Goal: Task Accomplishment & Management: Use online tool/utility

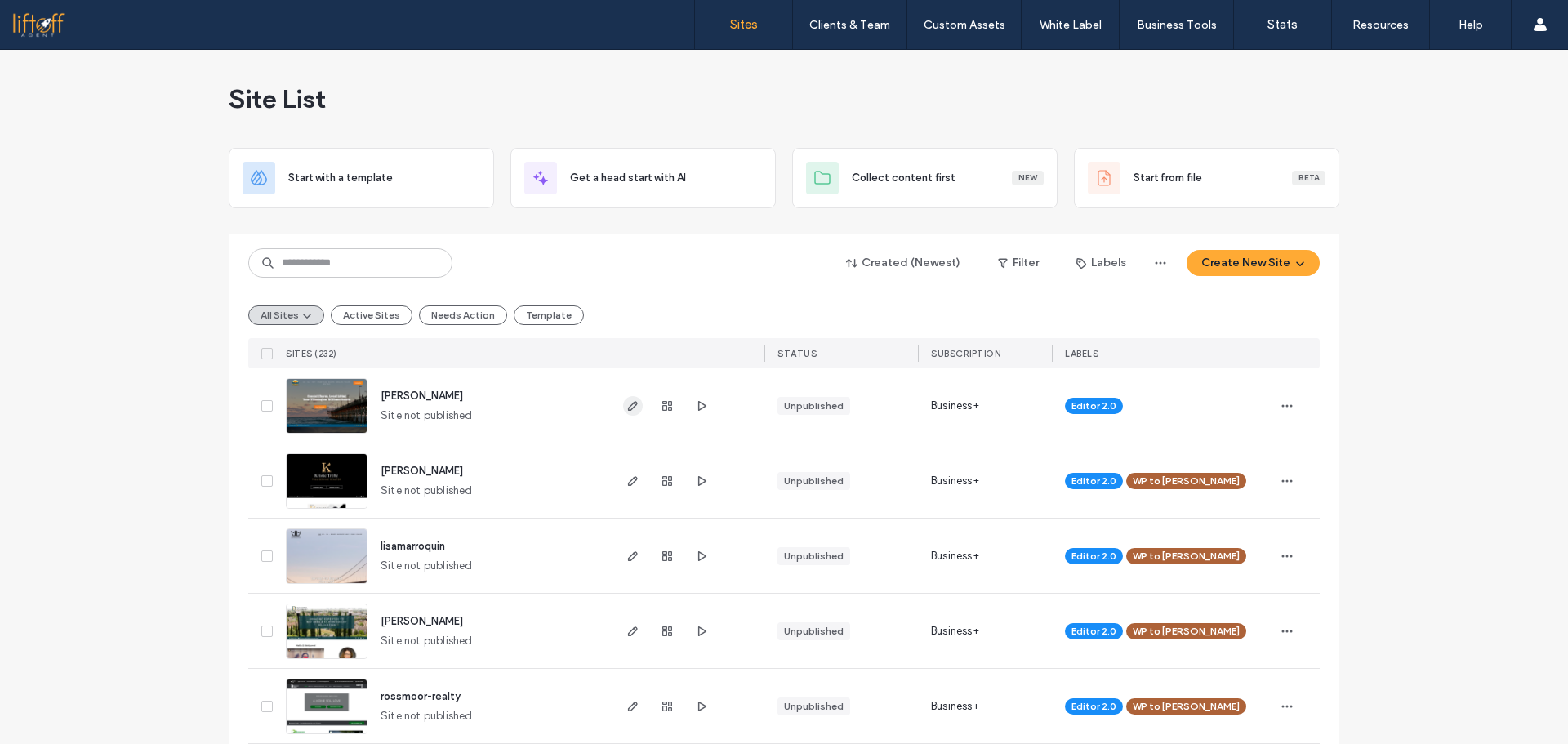
click at [626, 411] on icon "button" at bounding box center [632, 405] width 13 height 13
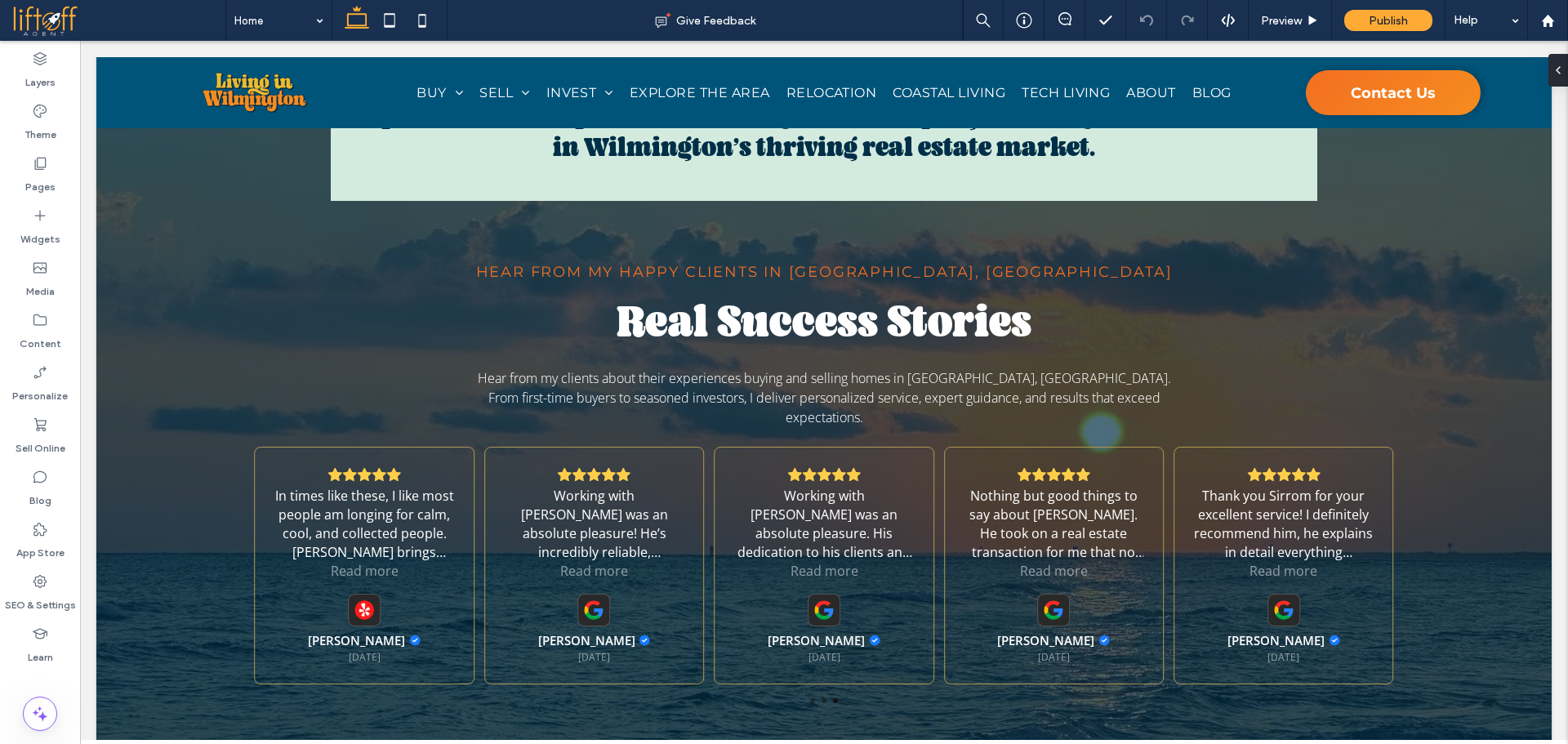
scroll to position [2729, 0]
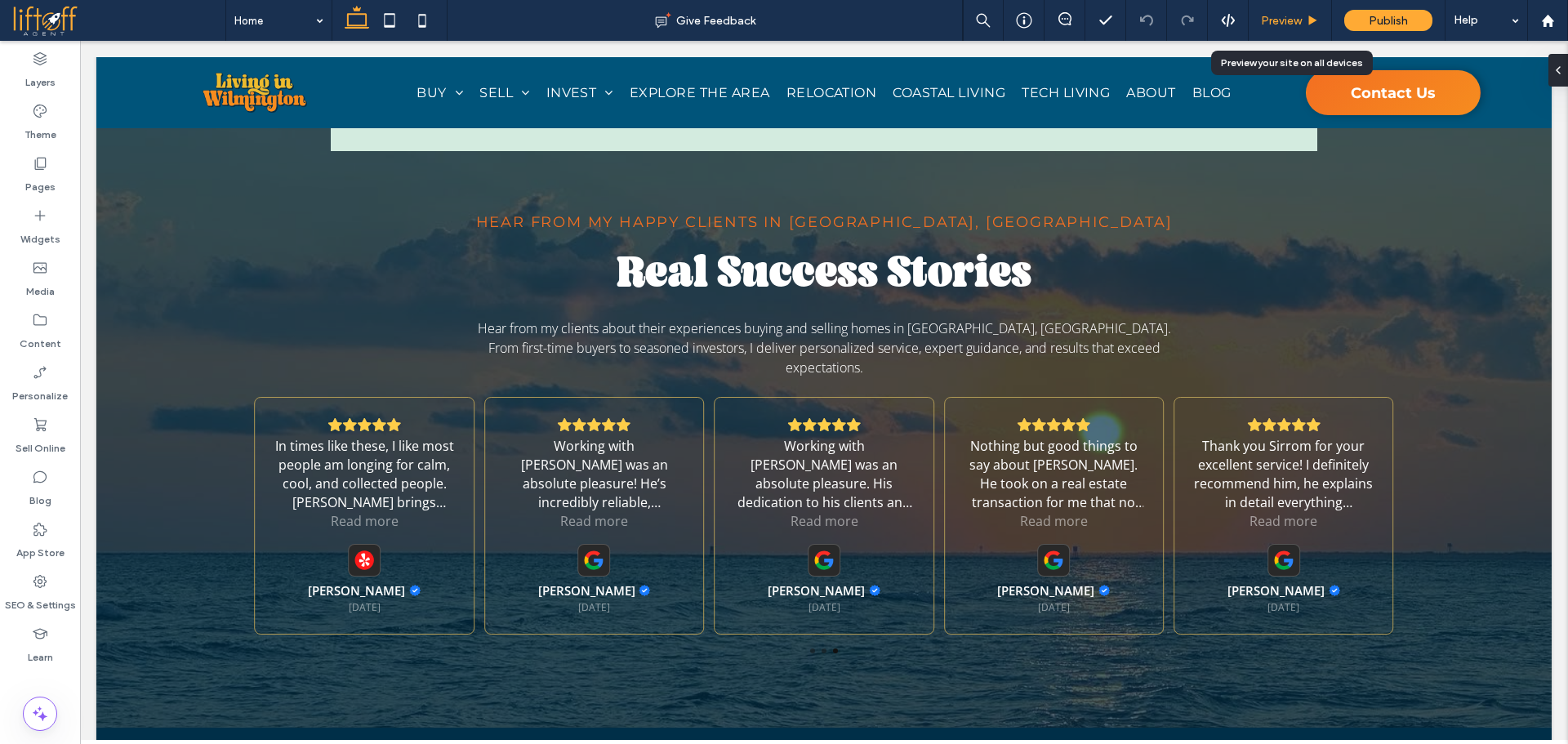
click at [1288, 21] on span "Preview" at bounding box center [1282, 21] width 41 height 14
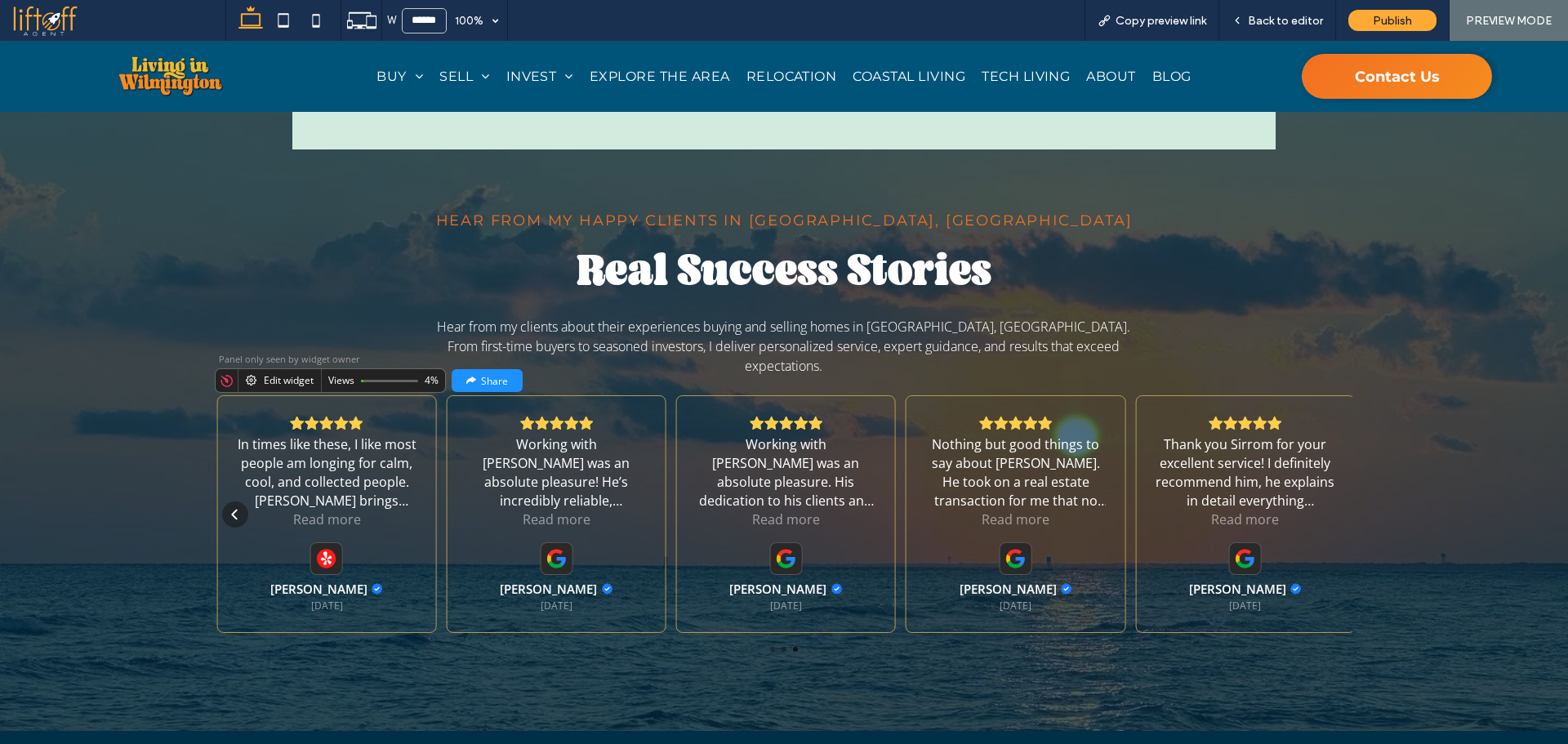
scroll to position [2740, 0]
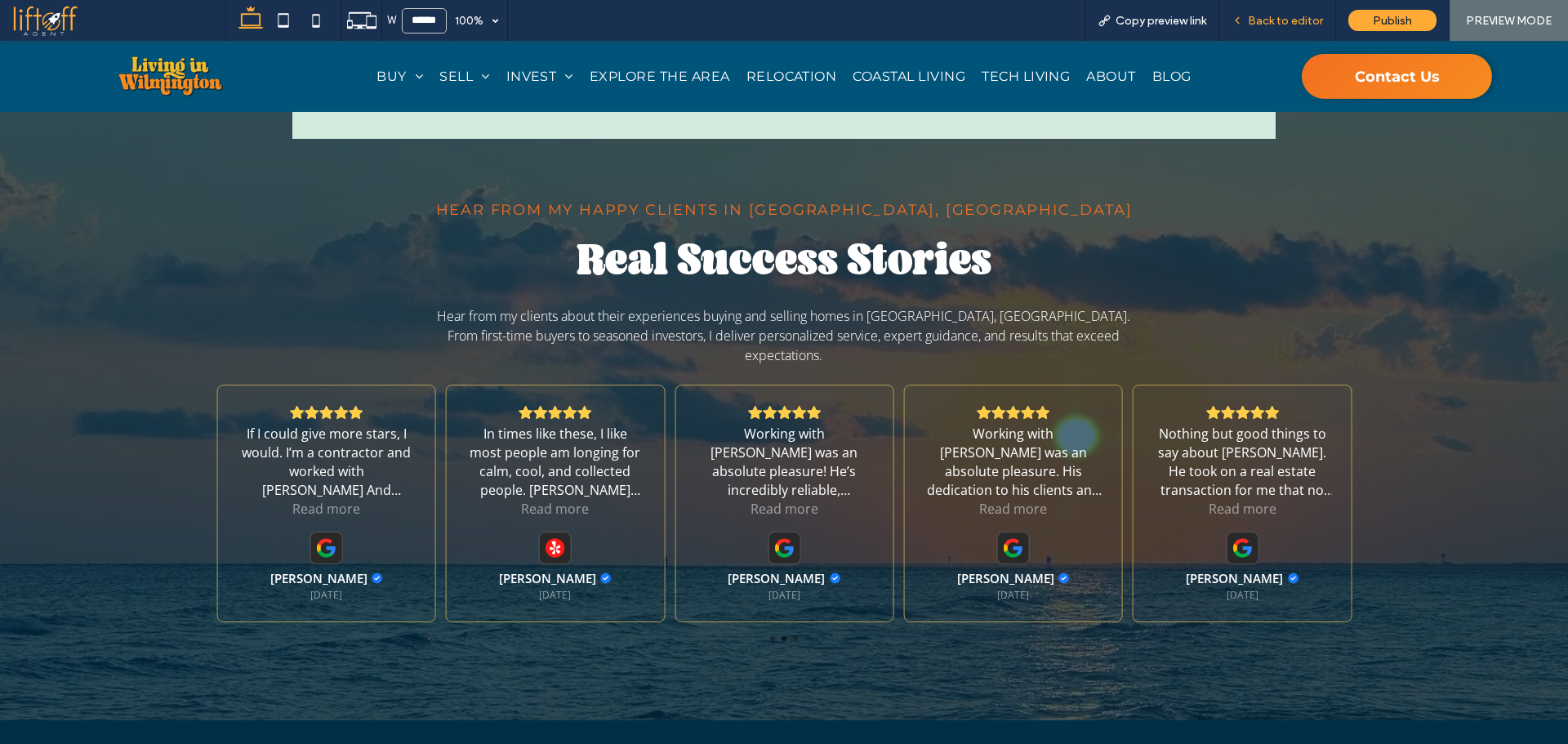
click at [1260, 21] on span "Back to editor" at bounding box center [1286, 21] width 75 height 14
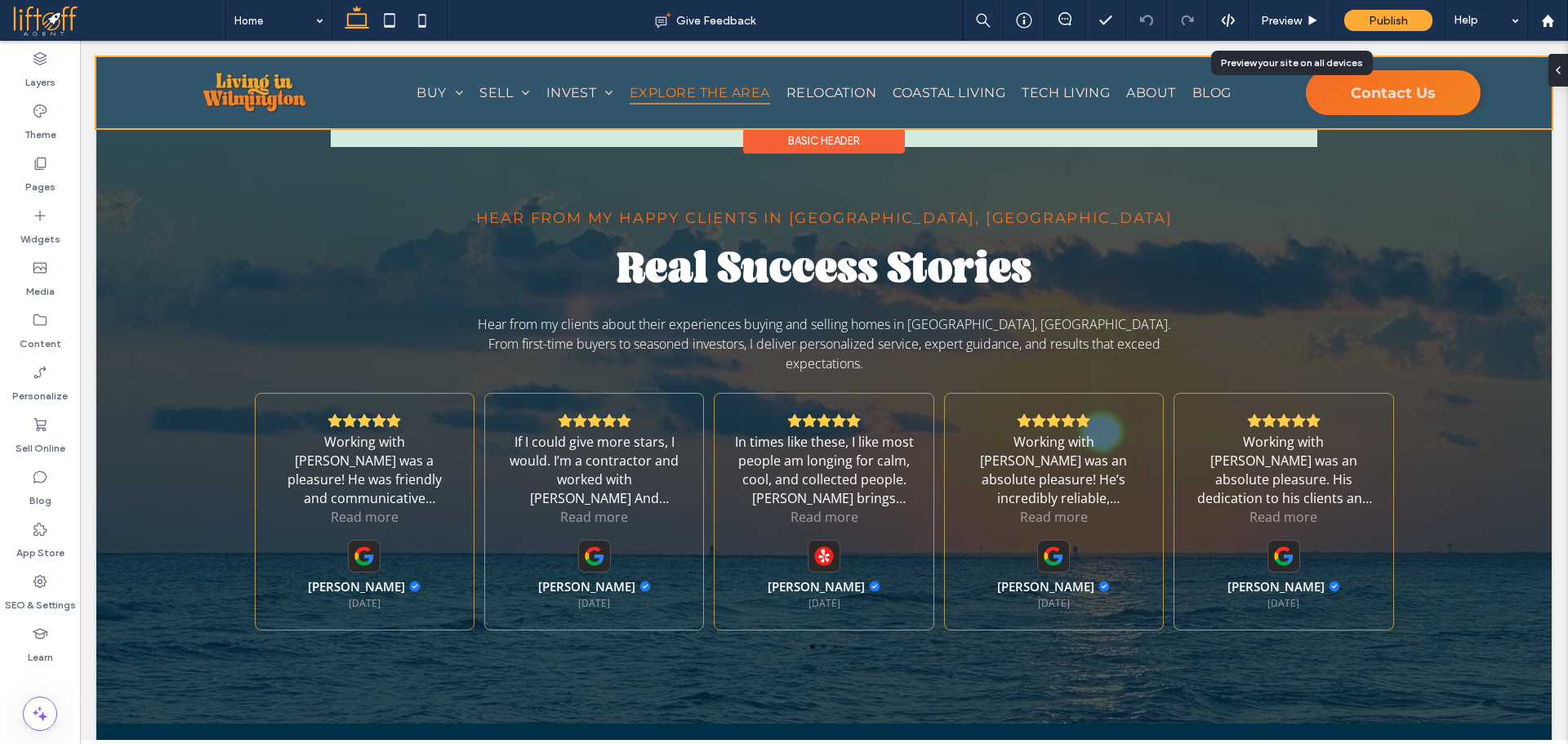
scroll to position [2729, 0]
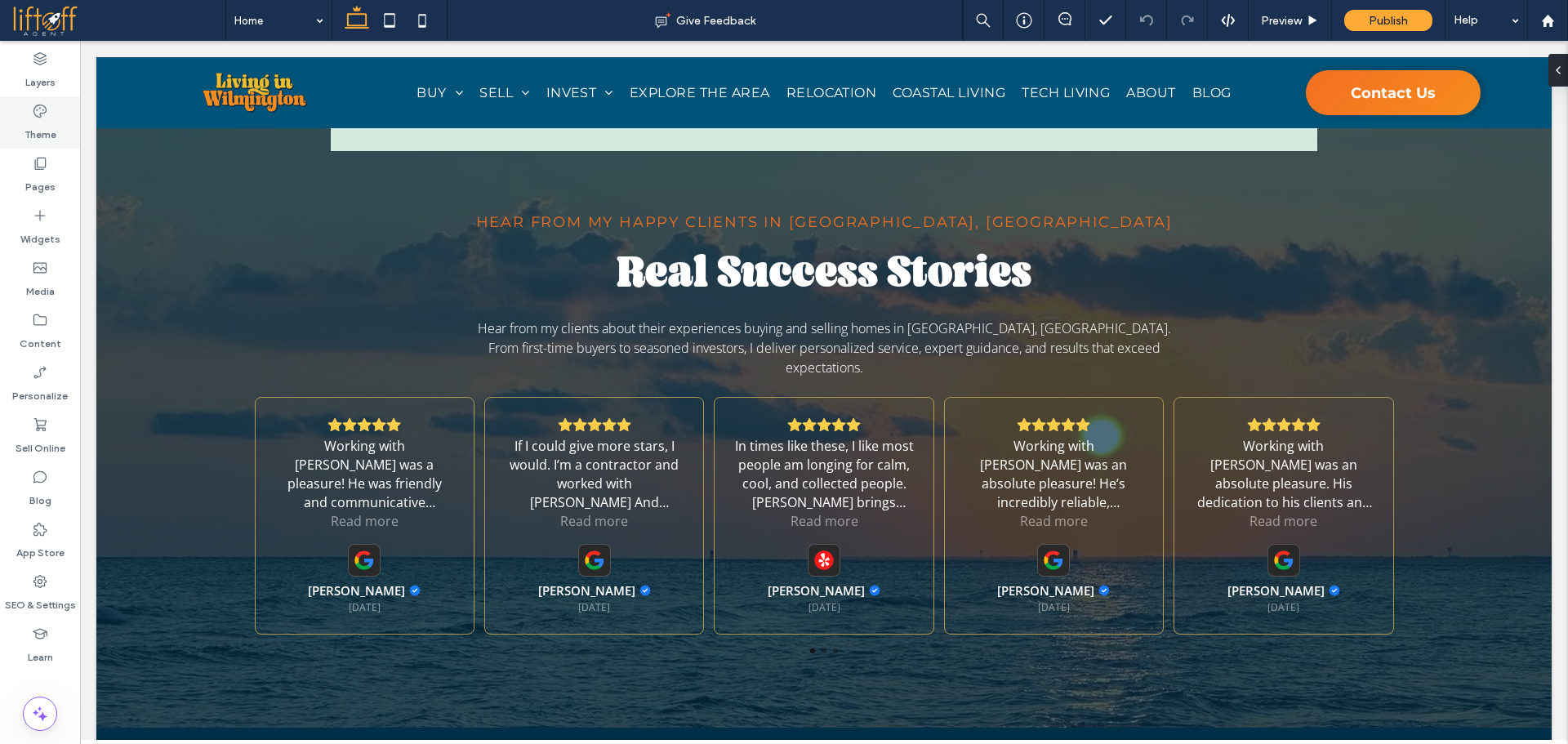
click at [32, 113] on icon at bounding box center [40, 110] width 17 height 17
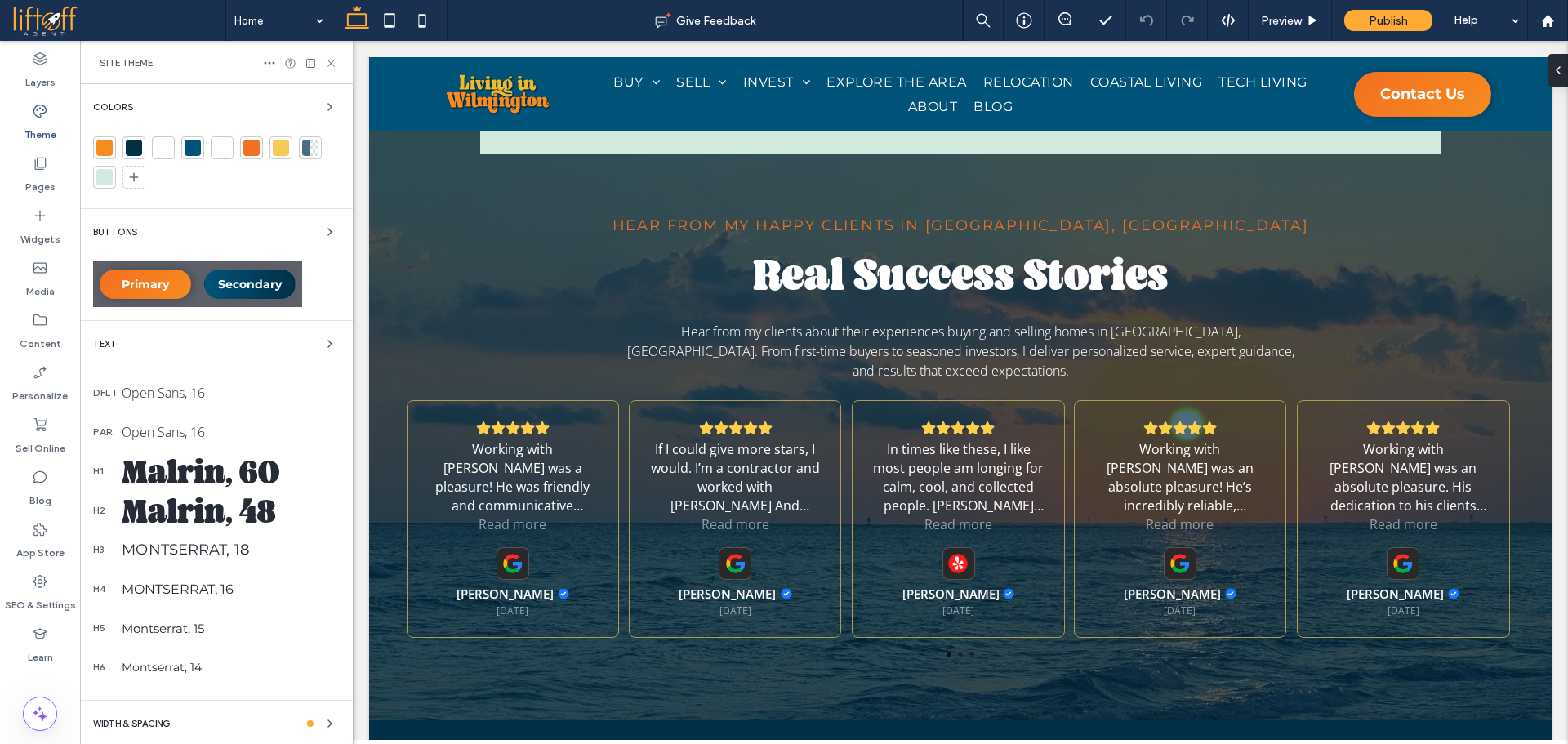
scroll to position [2630, 0]
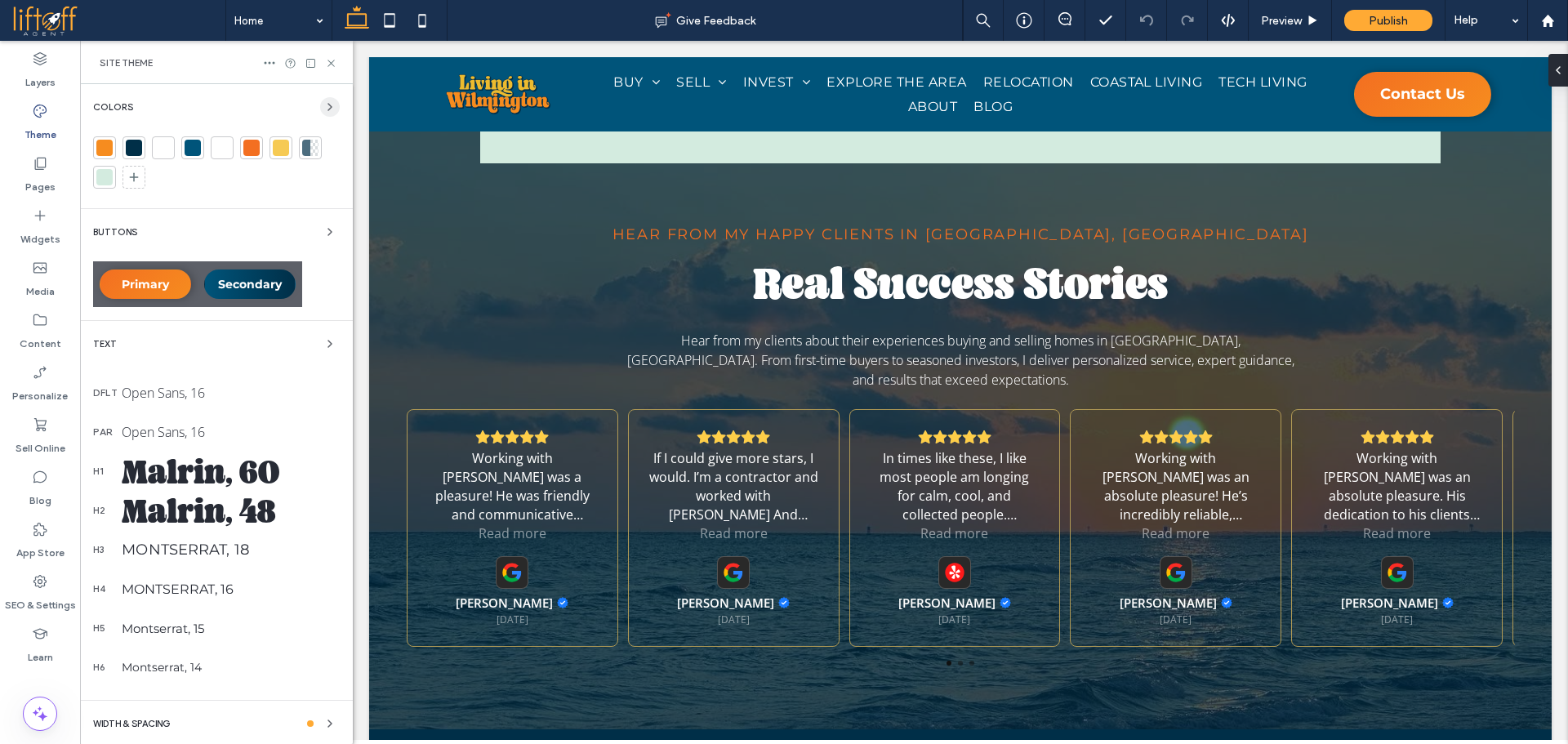
click at [328, 106] on use "button" at bounding box center [329, 106] width 3 height 7
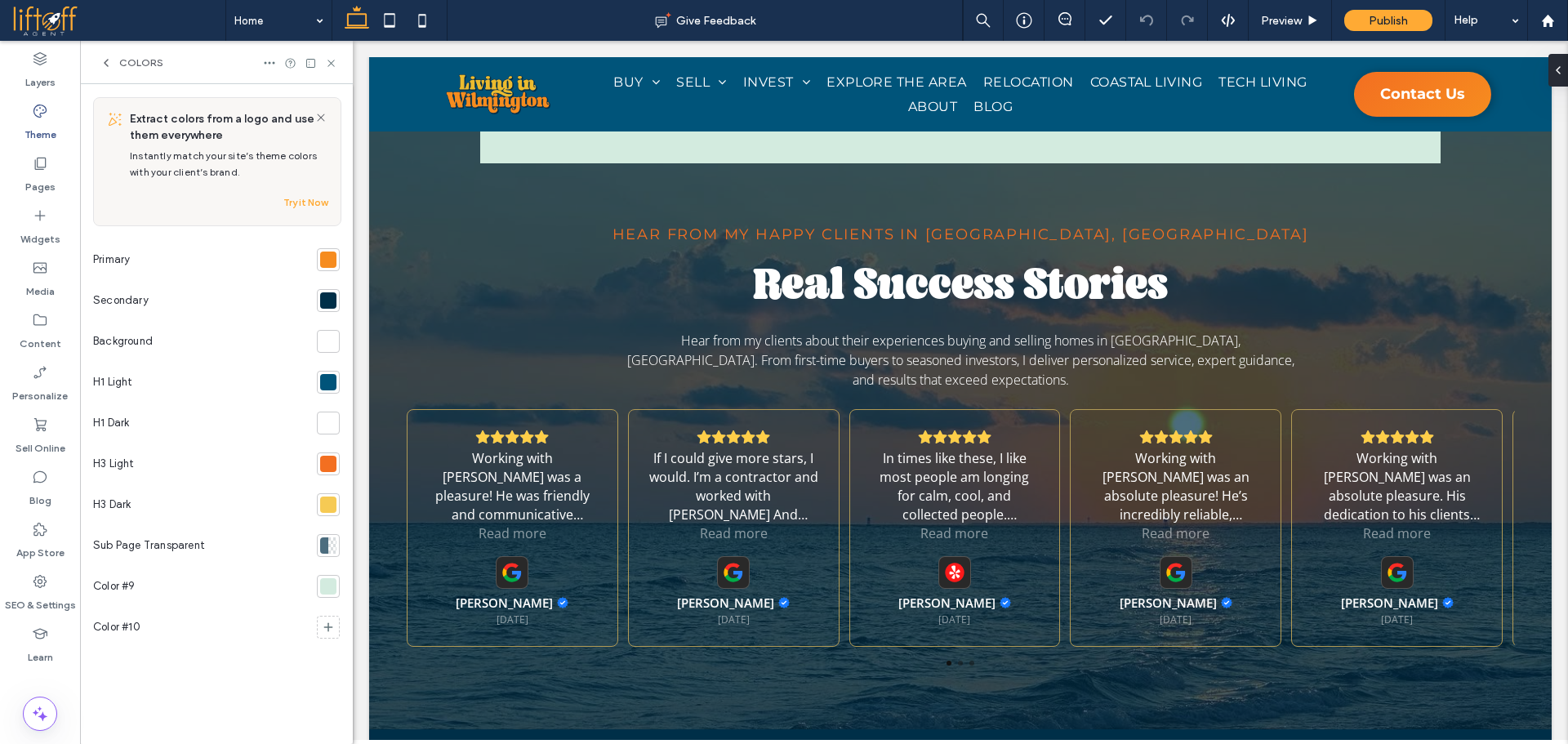
click at [333, 497] on div at bounding box center [328, 504] width 17 height 17
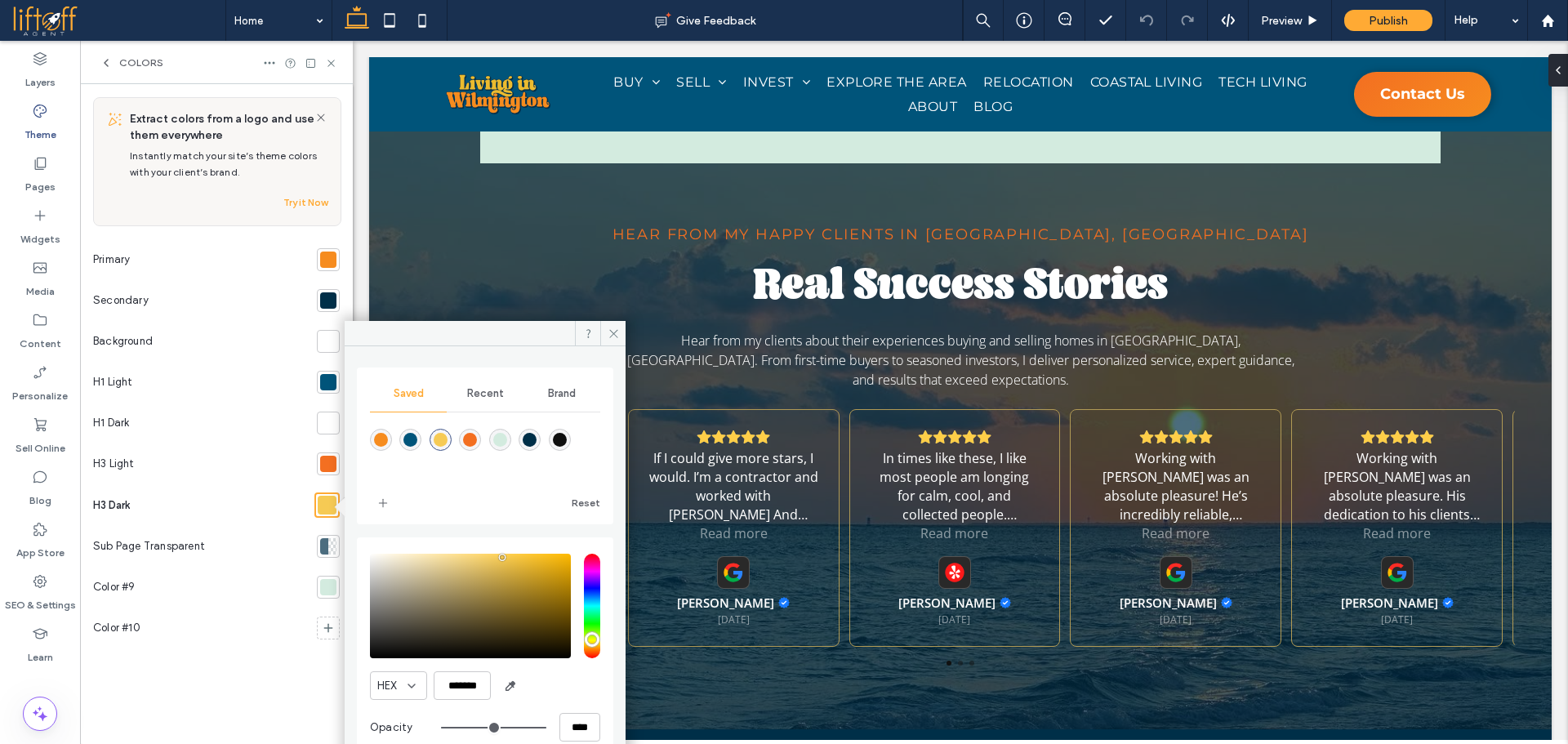
scroll to position [2614, 0]
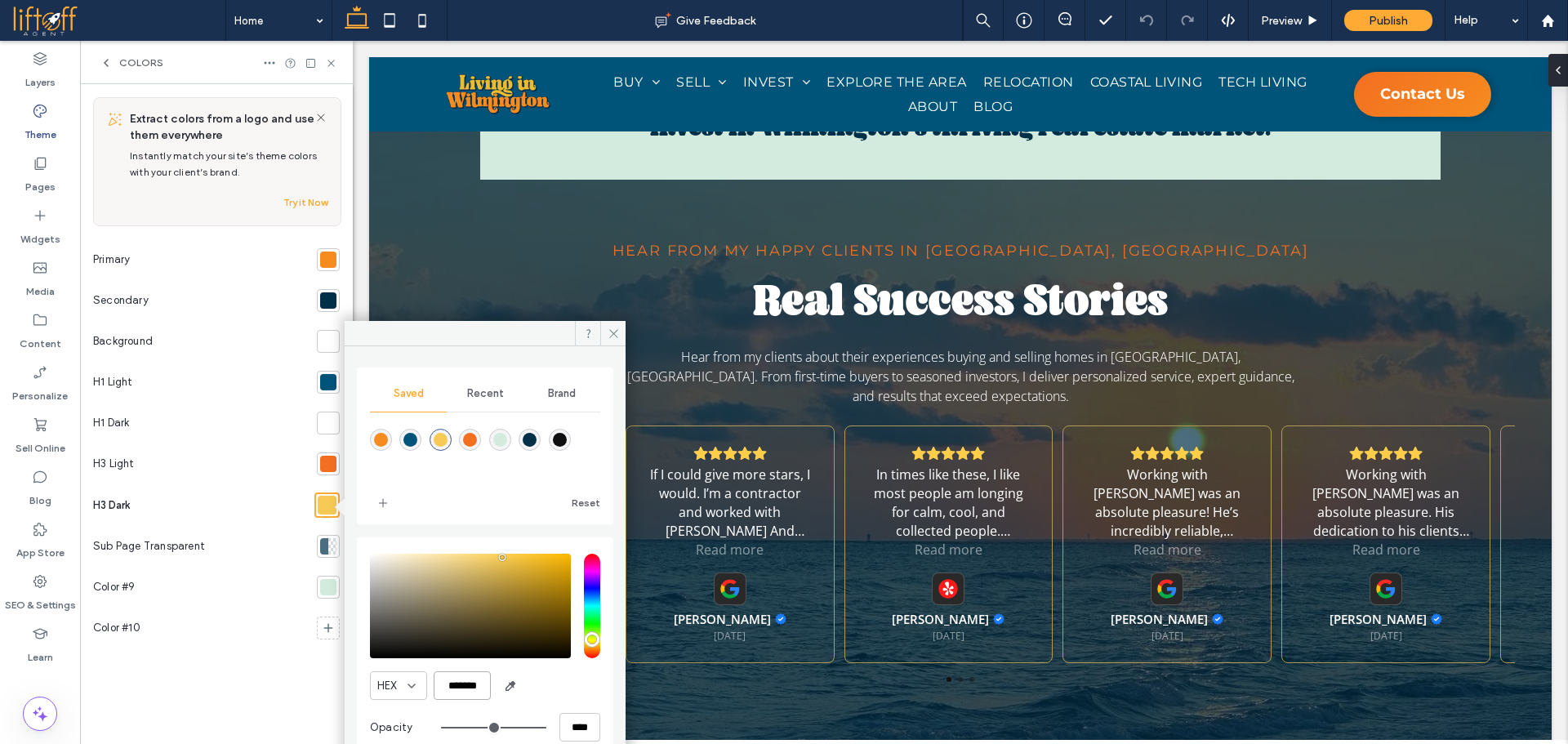
click at [463, 695] on input "*******" at bounding box center [462, 684] width 58 height 28
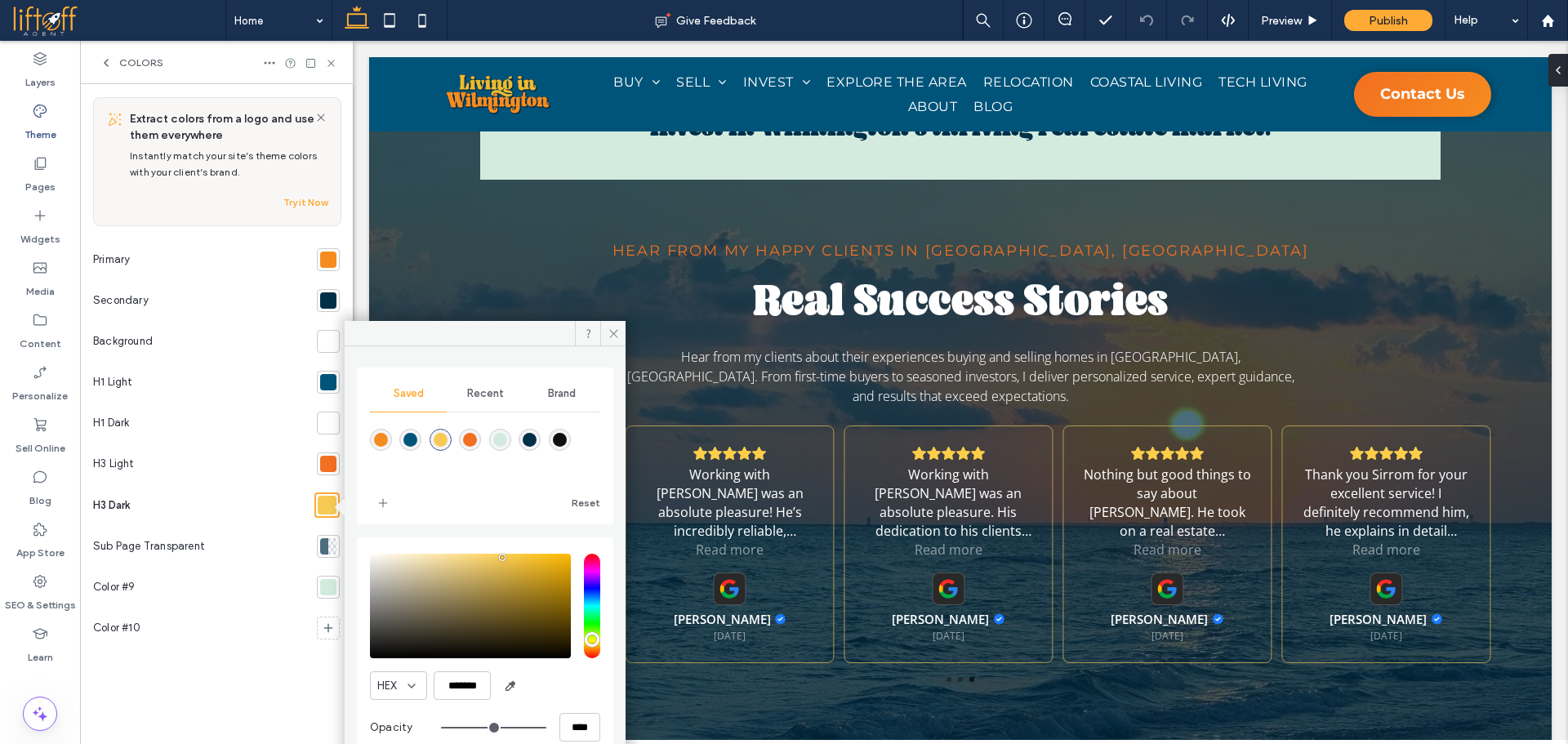
click at [331, 583] on div at bounding box center [328, 587] width 17 height 17
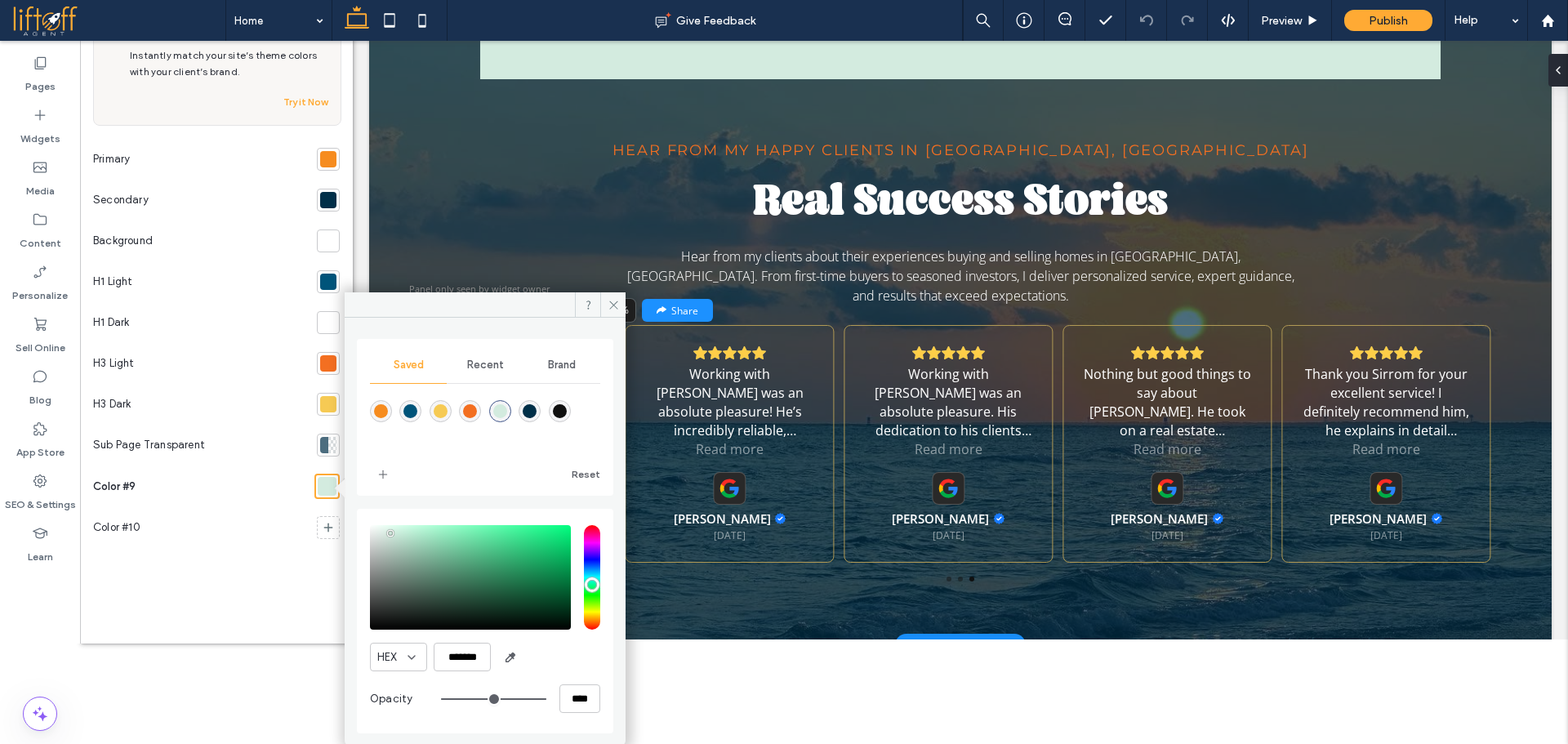
scroll to position [103, 0]
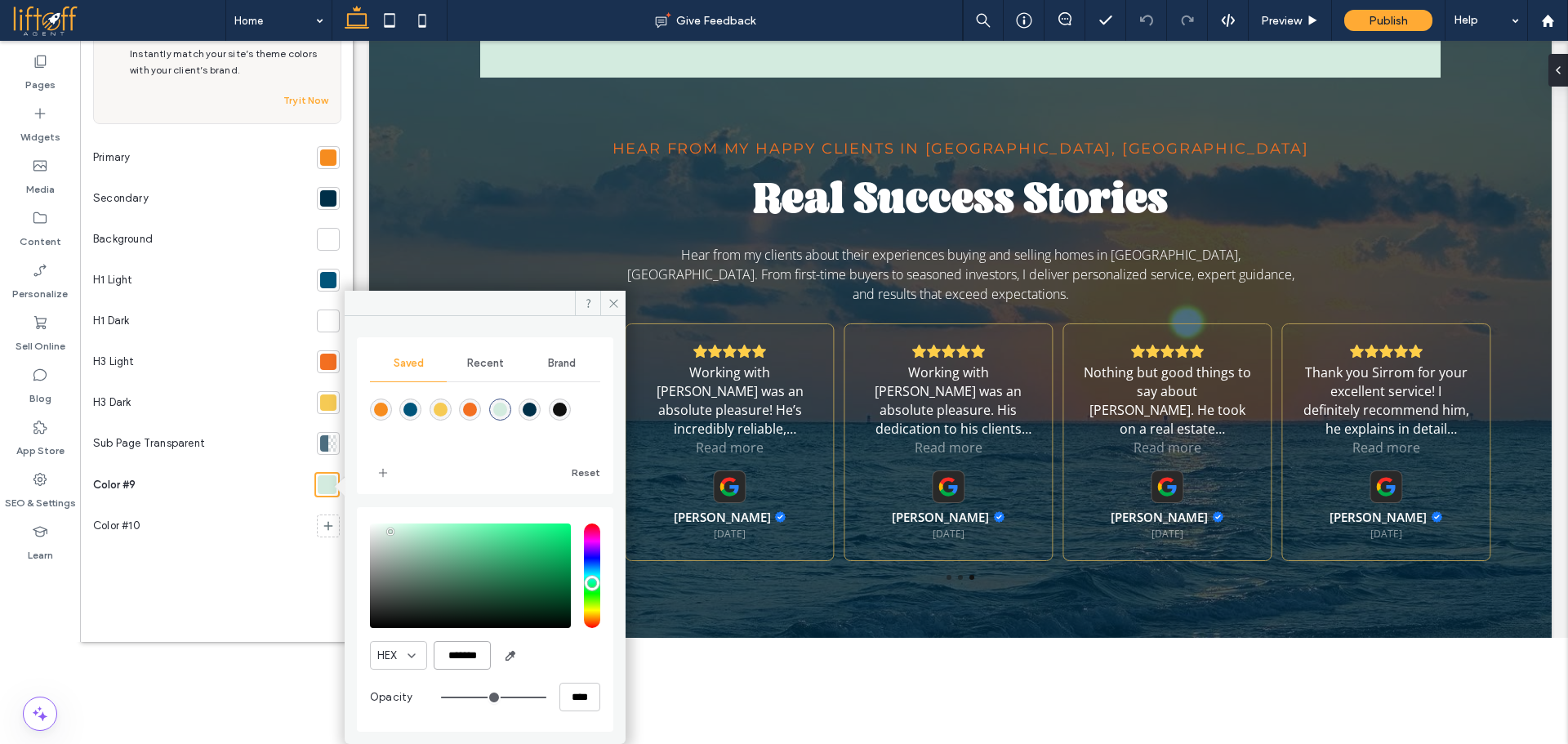
click at [475, 659] on input "*******" at bounding box center [462, 654] width 58 height 28
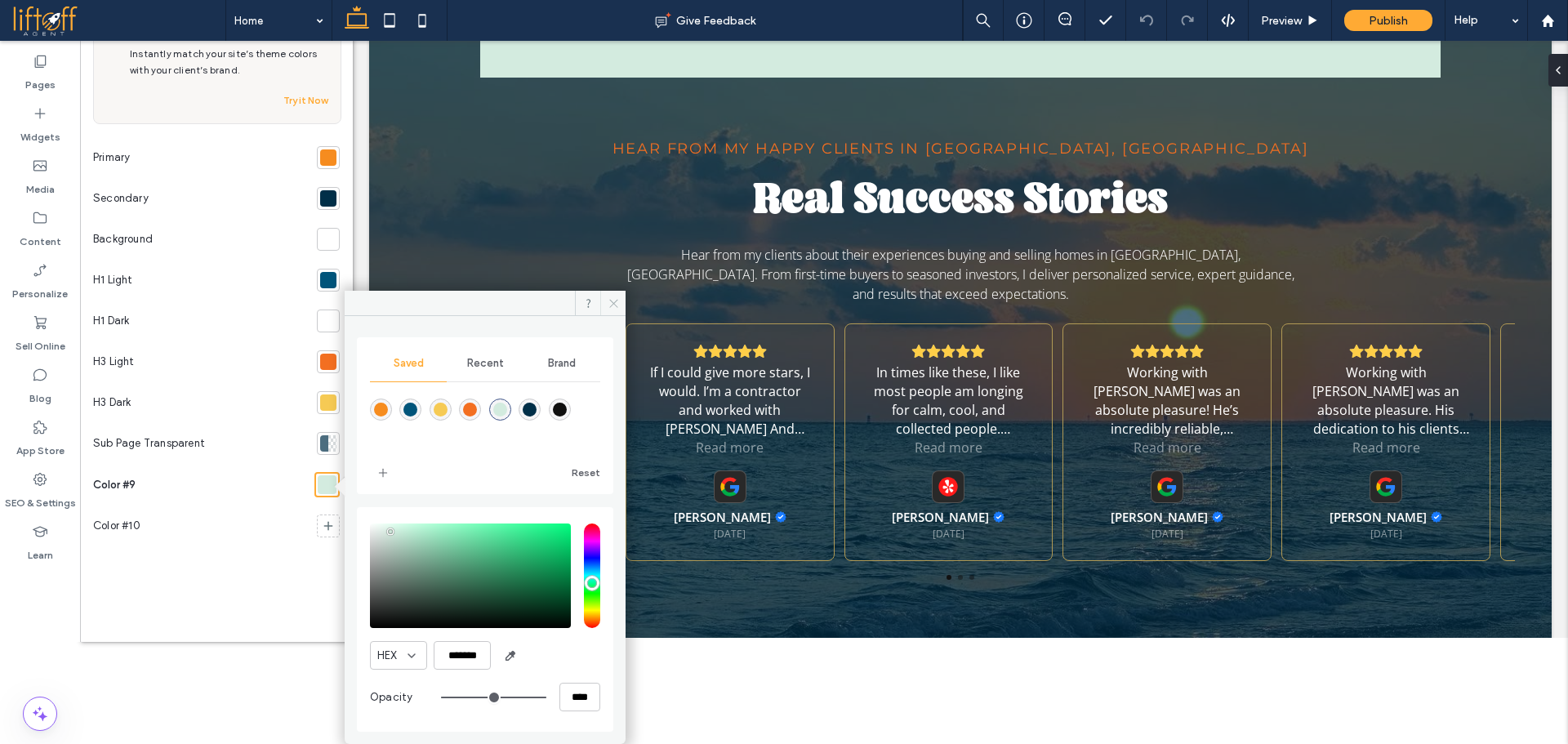
drag, startPoint x: 614, startPoint y: 297, endPoint x: 37, endPoint y: 12, distance: 643.5
click at [614, 297] on icon at bounding box center [614, 303] width 13 height 13
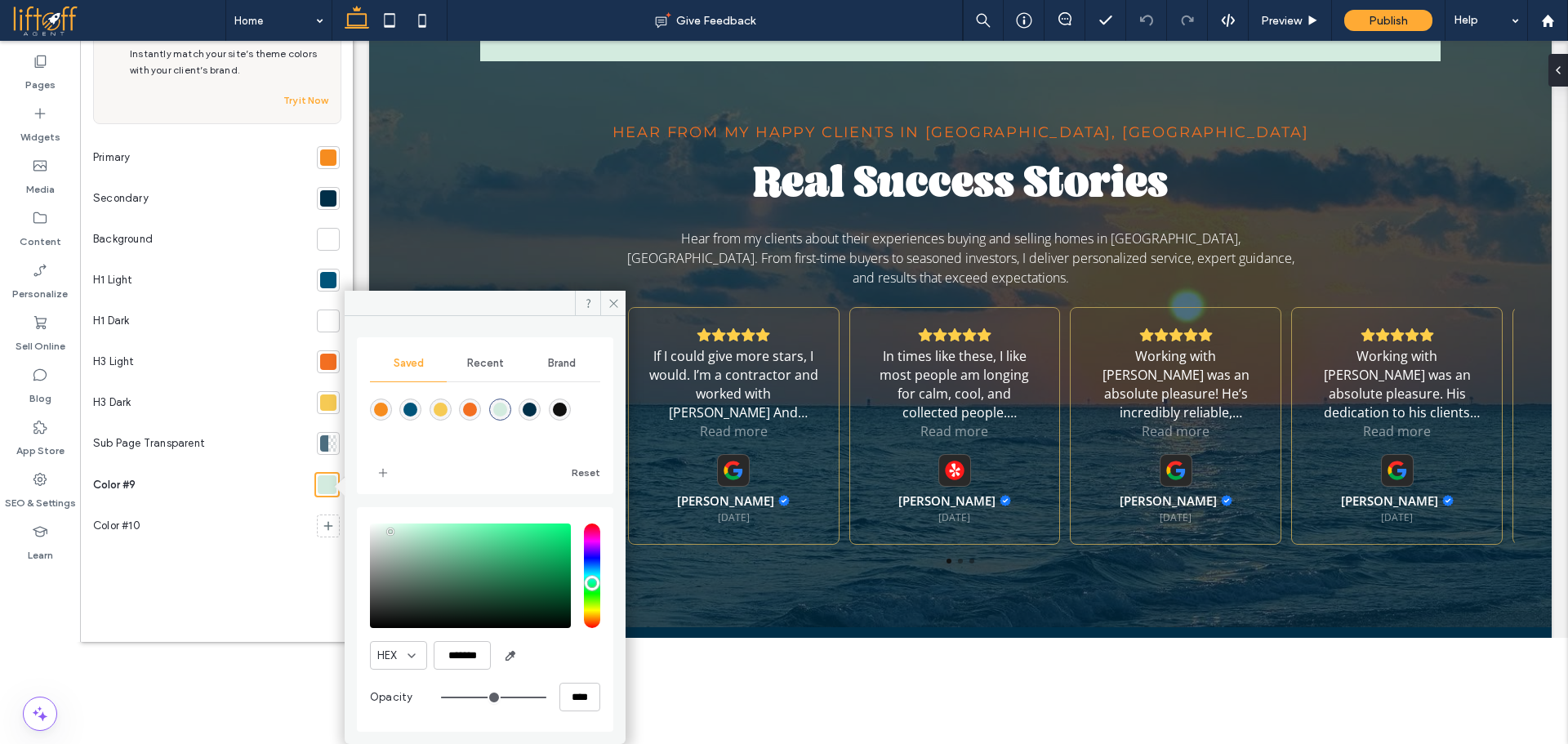
scroll to position [0, 0]
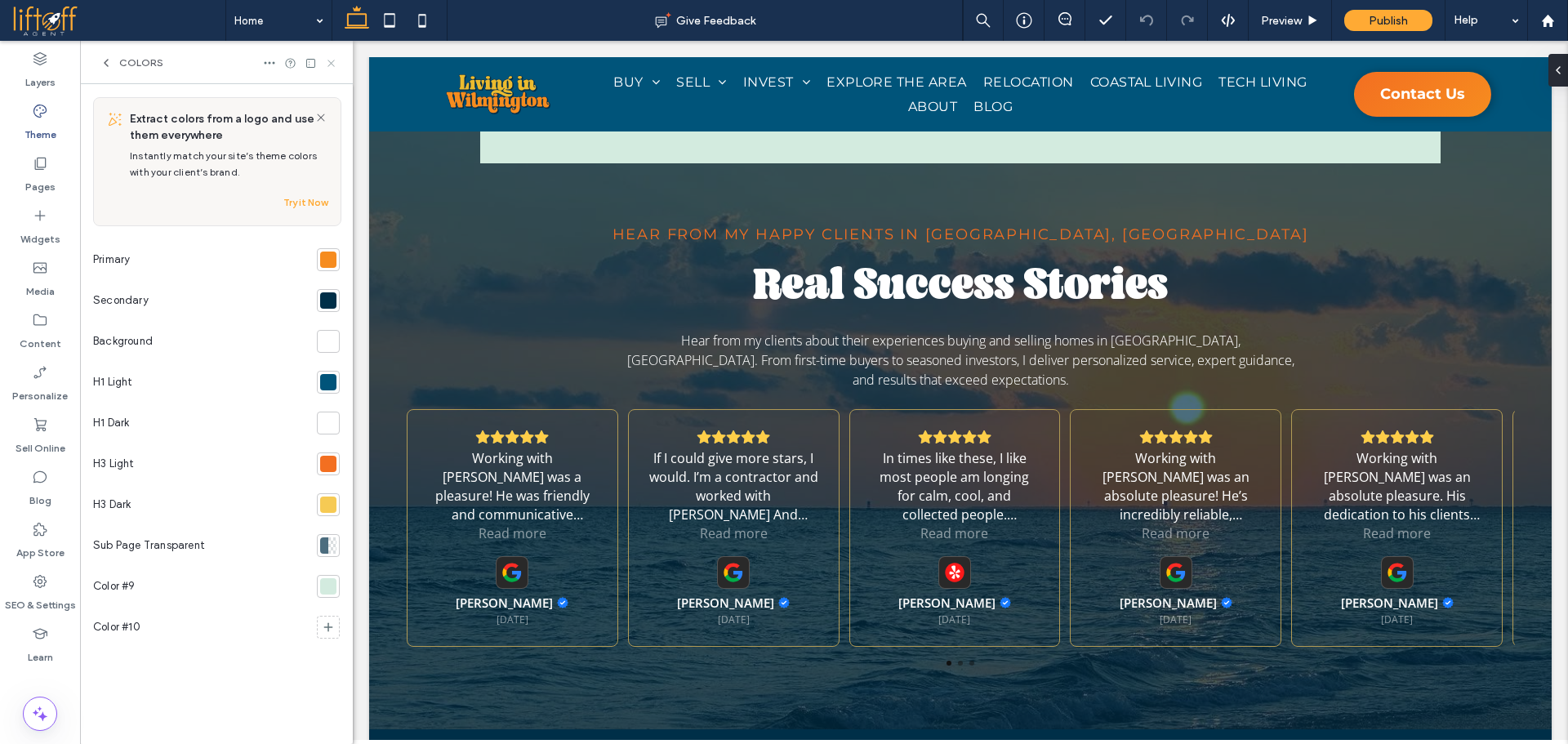
drag, startPoint x: 332, startPoint y: 64, endPoint x: 228, endPoint y: 237, distance: 201.9
click at [332, 64] on use at bounding box center [330, 62] width 7 height 7
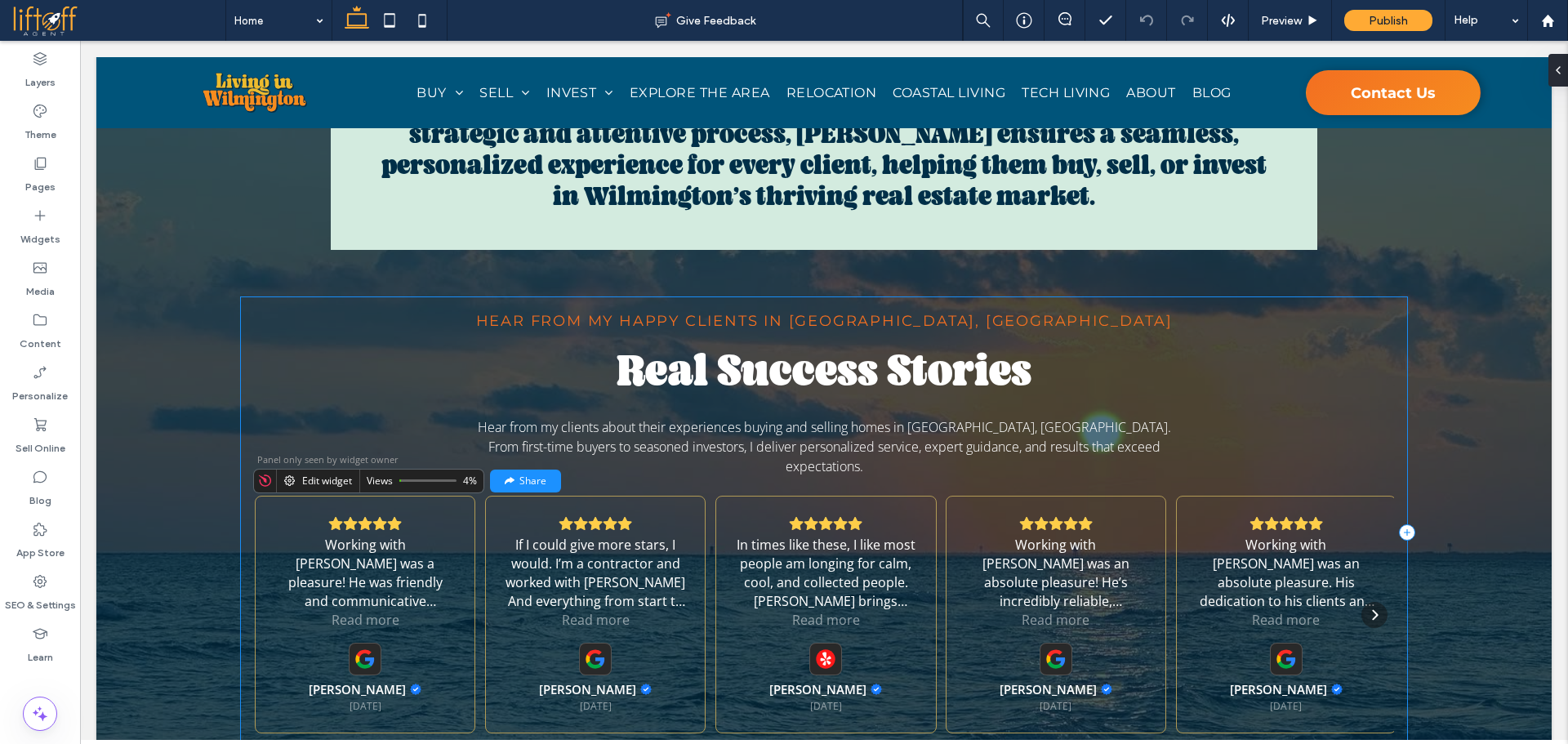
scroll to position [2729, 0]
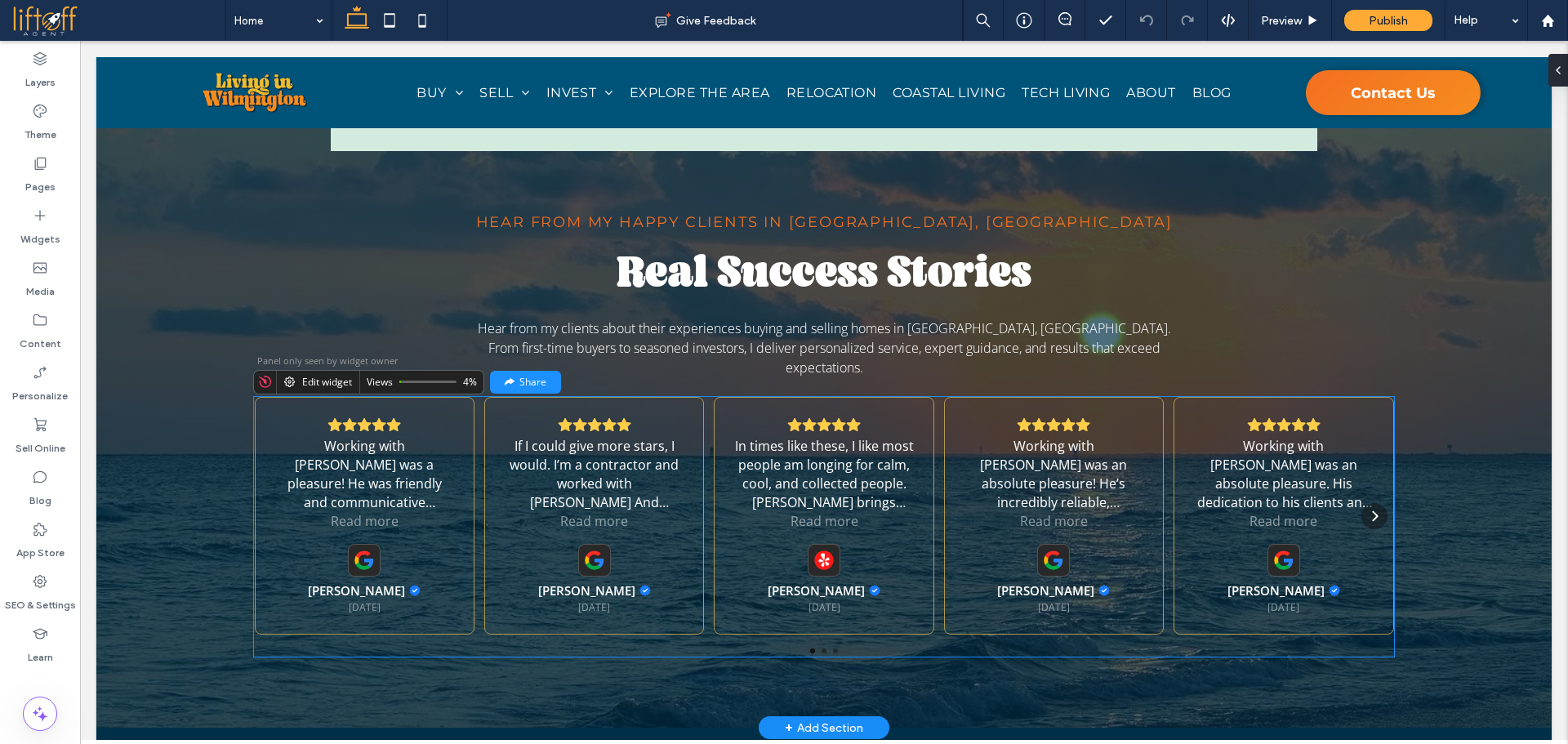
click at [651, 396] on div "If I could give more stars, I would. I’m a contractor and worked with Sirrom An…" at bounding box center [594, 515] width 220 height 237
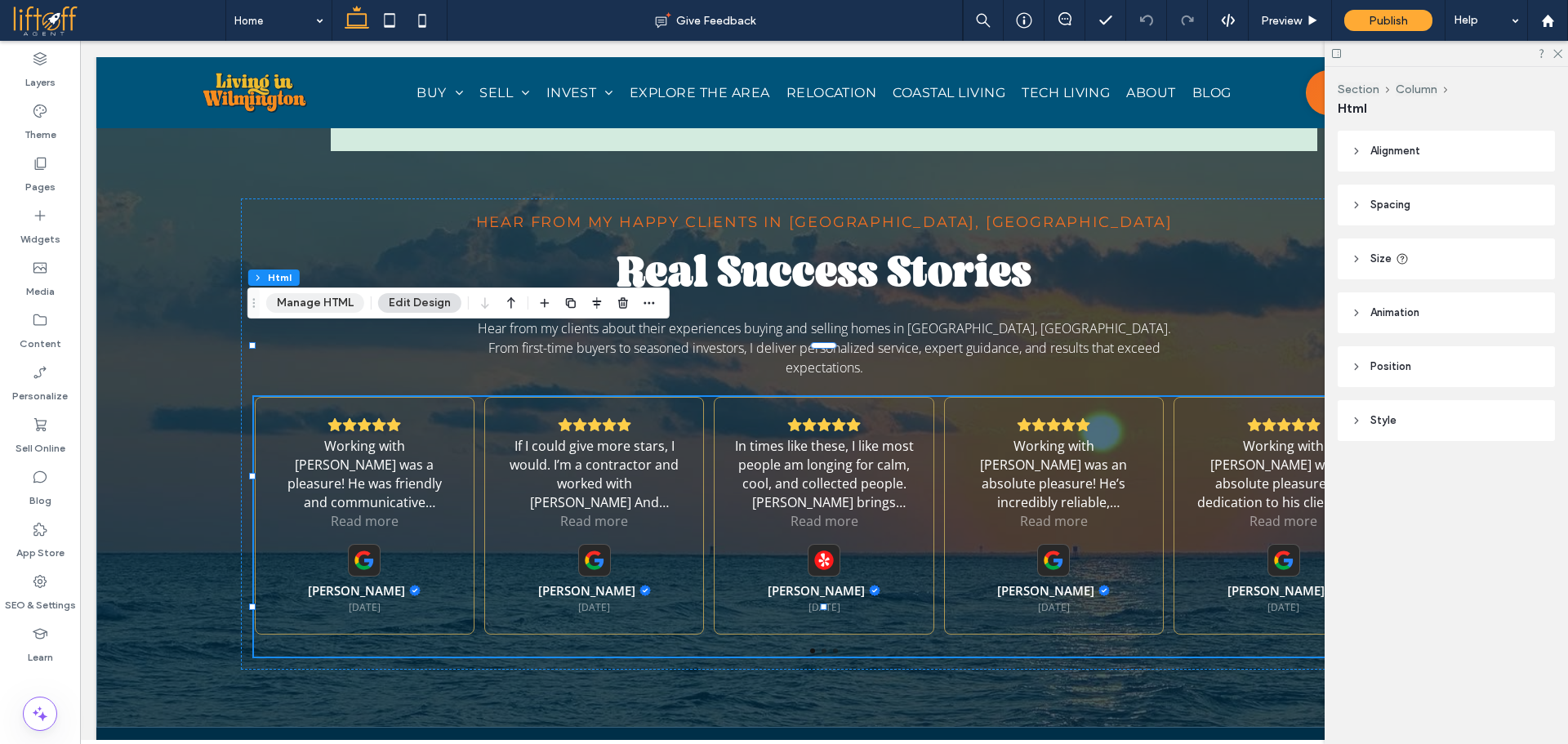
click at [331, 302] on button "Manage HTML" at bounding box center [316, 303] width 98 height 20
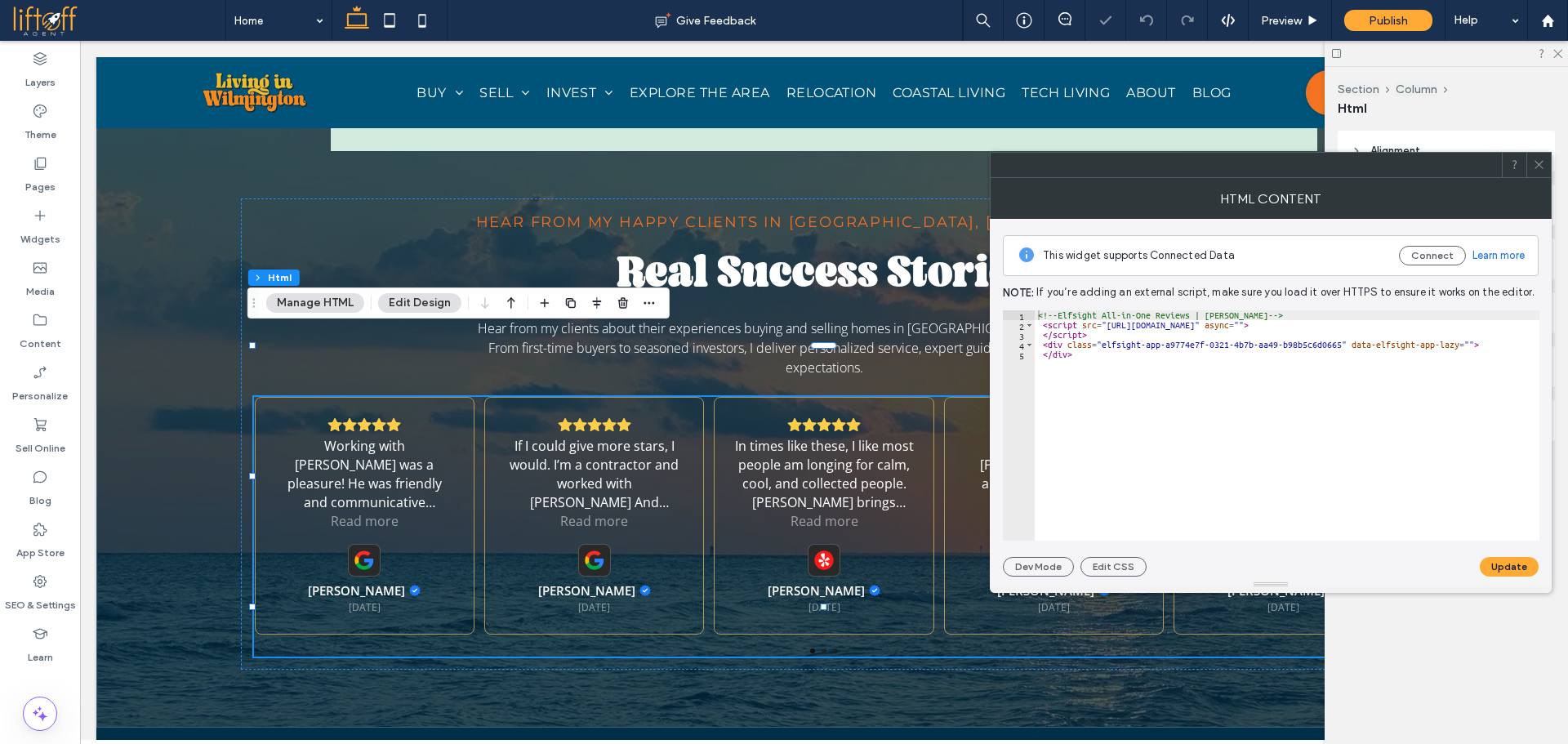
click at [1245, 444] on div "<!-- Elfsight All-in-One Reviews | Sirrom Alizem --> < script src = "https://st…" at bounding box center [1287, 435] width 505 height 250
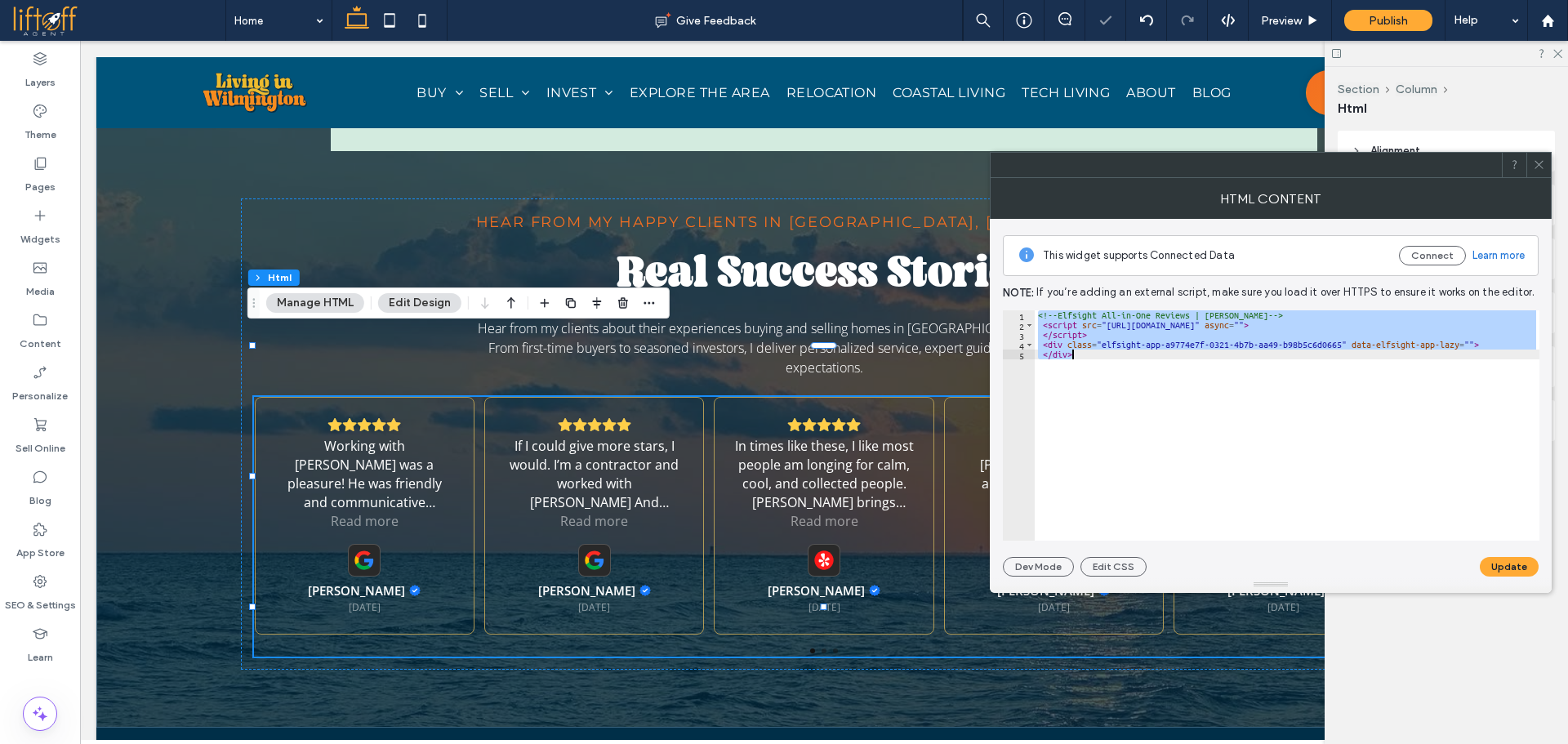
paste textarea "Cursor at row 5"
type textarea "**********"
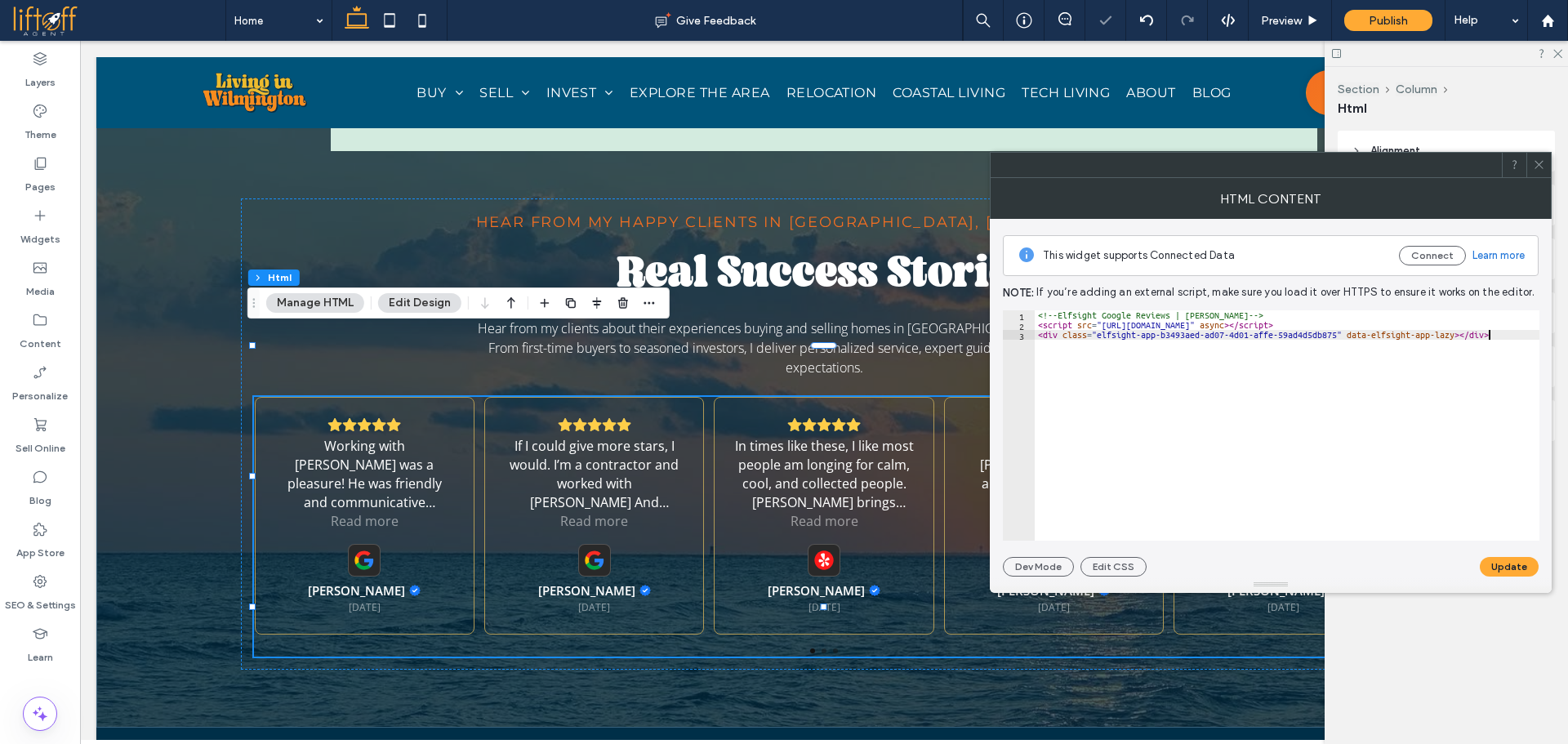
click at [1498, 562] on button "Update" at bounding box center [1509, 566] width 59 height 20
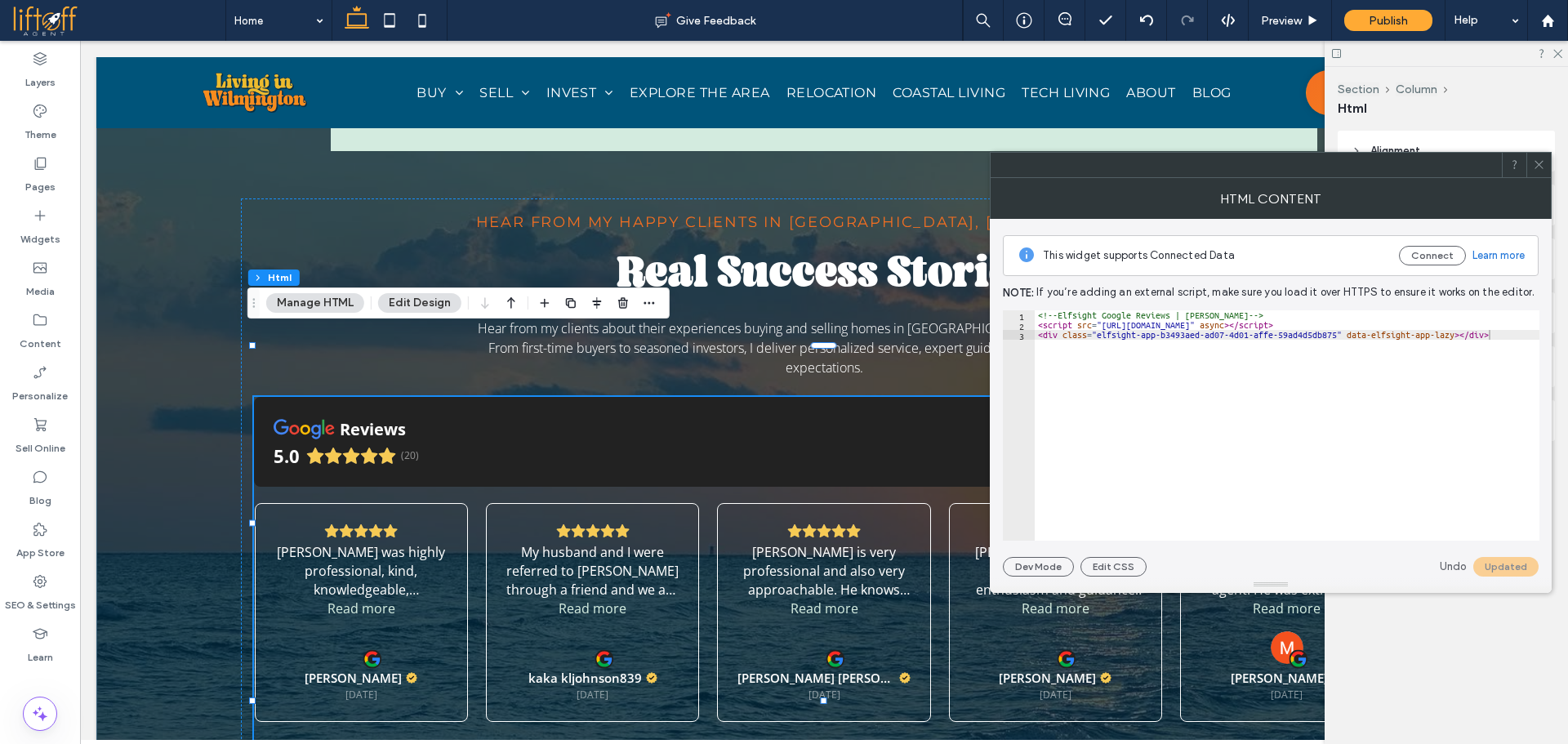
click at [1536, 161] on use at bounding box center [1539, 165] width 8 height 8
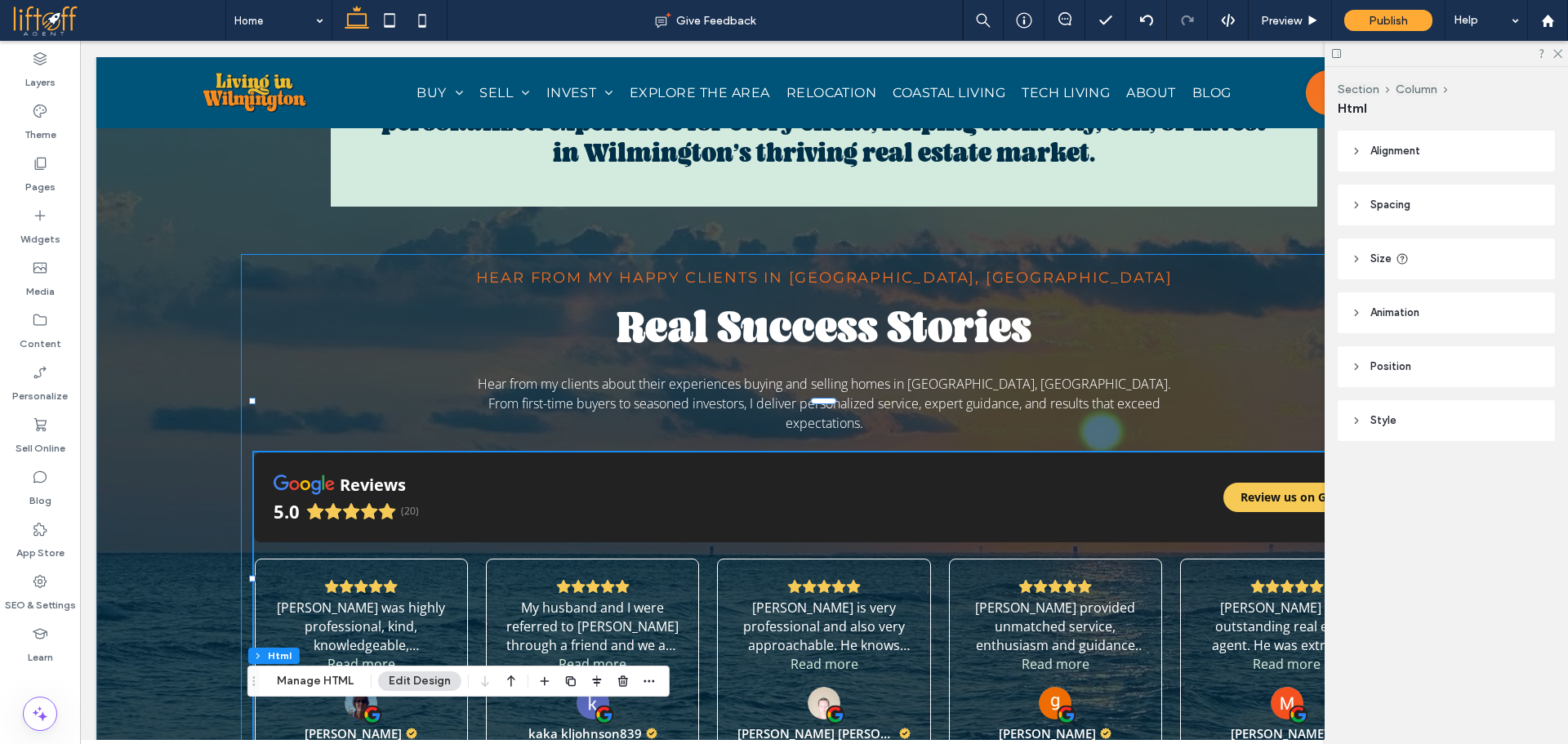
scroll to position [2129, 0]
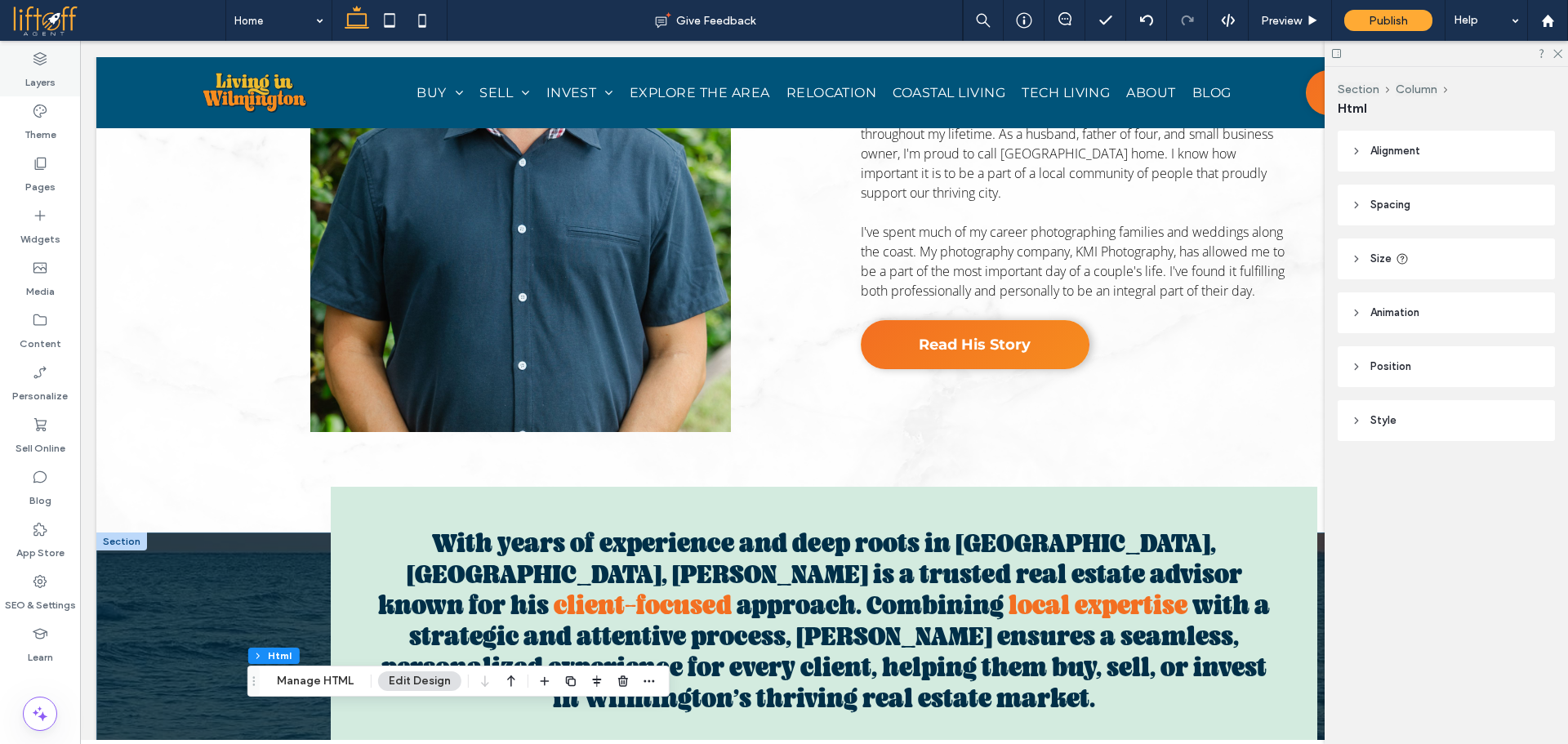
click at [43, 80] on label "Layers" at bounding box center [40, 78] width 30 height 22
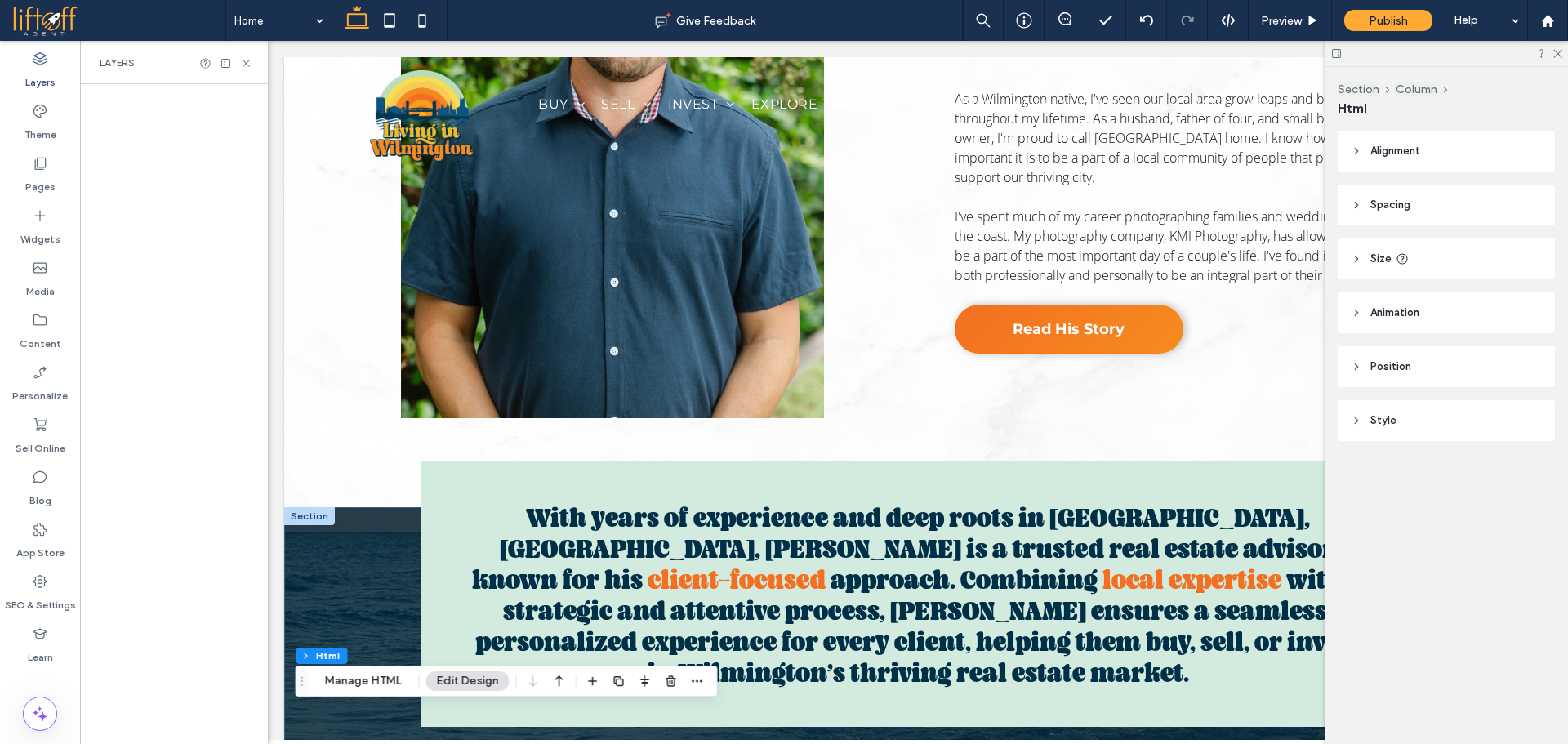
scroll to position [2118, 0]
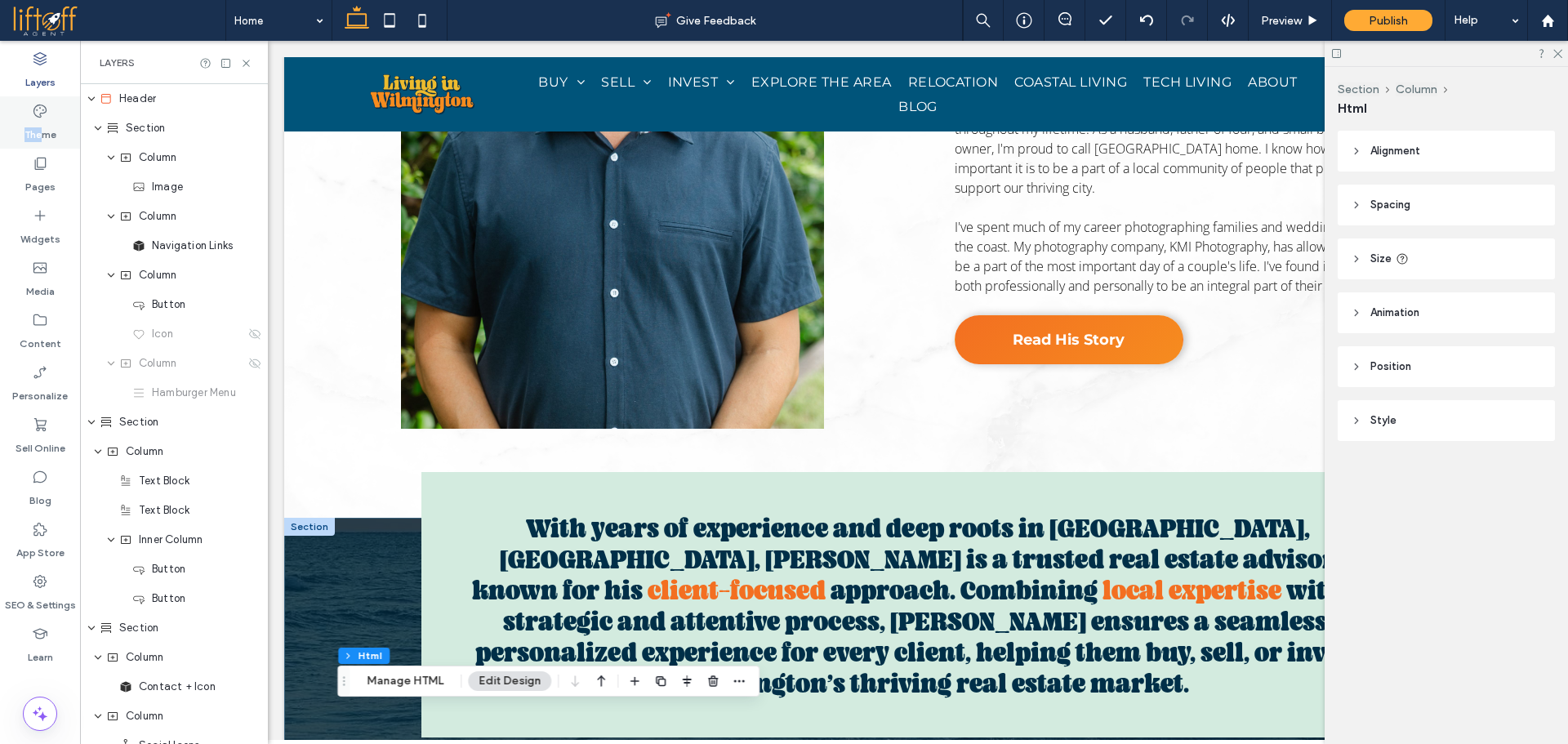
click at [40, 119] on div "Theme" at bounding box center [40, 123] width 80 height 53
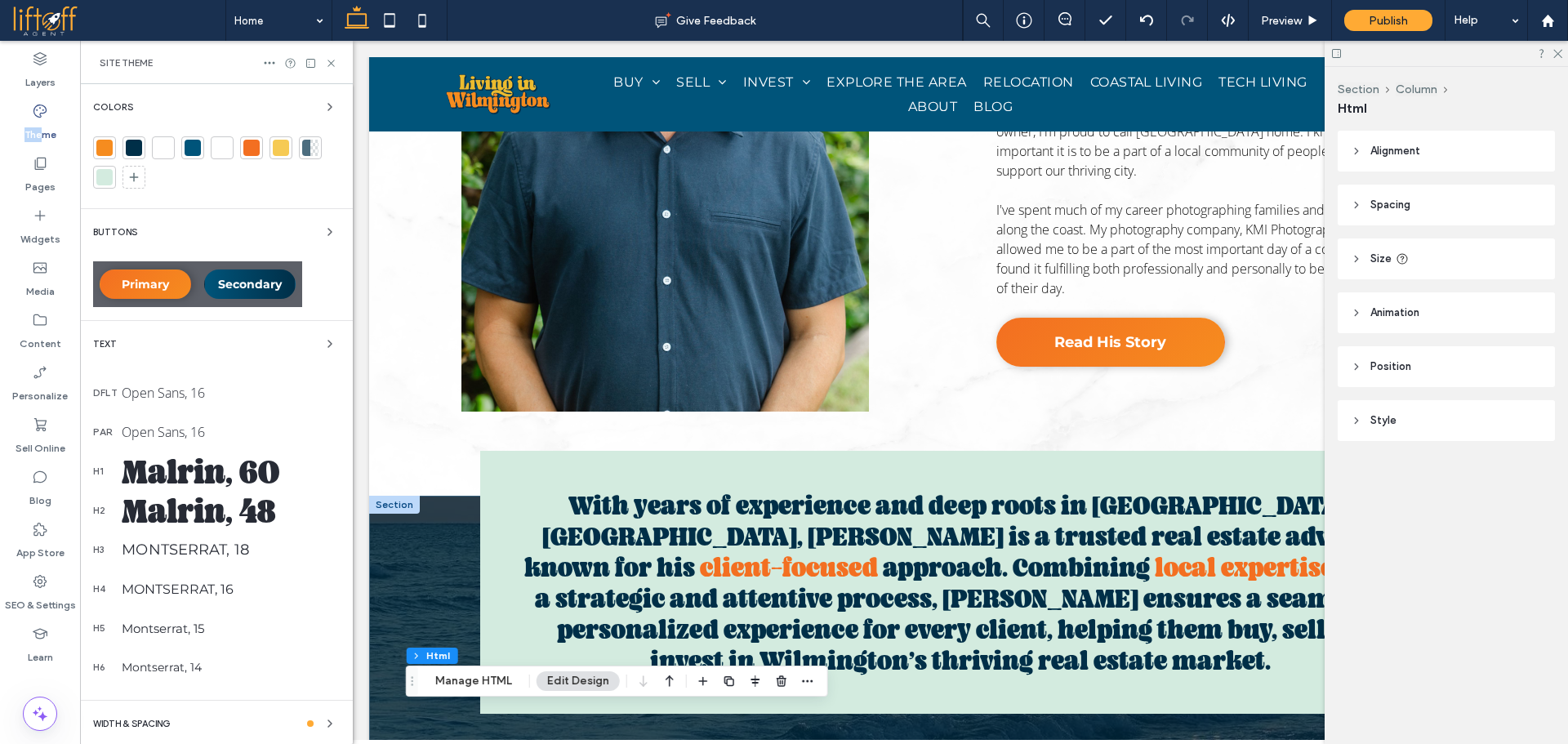
scroll to position [2078, 0]
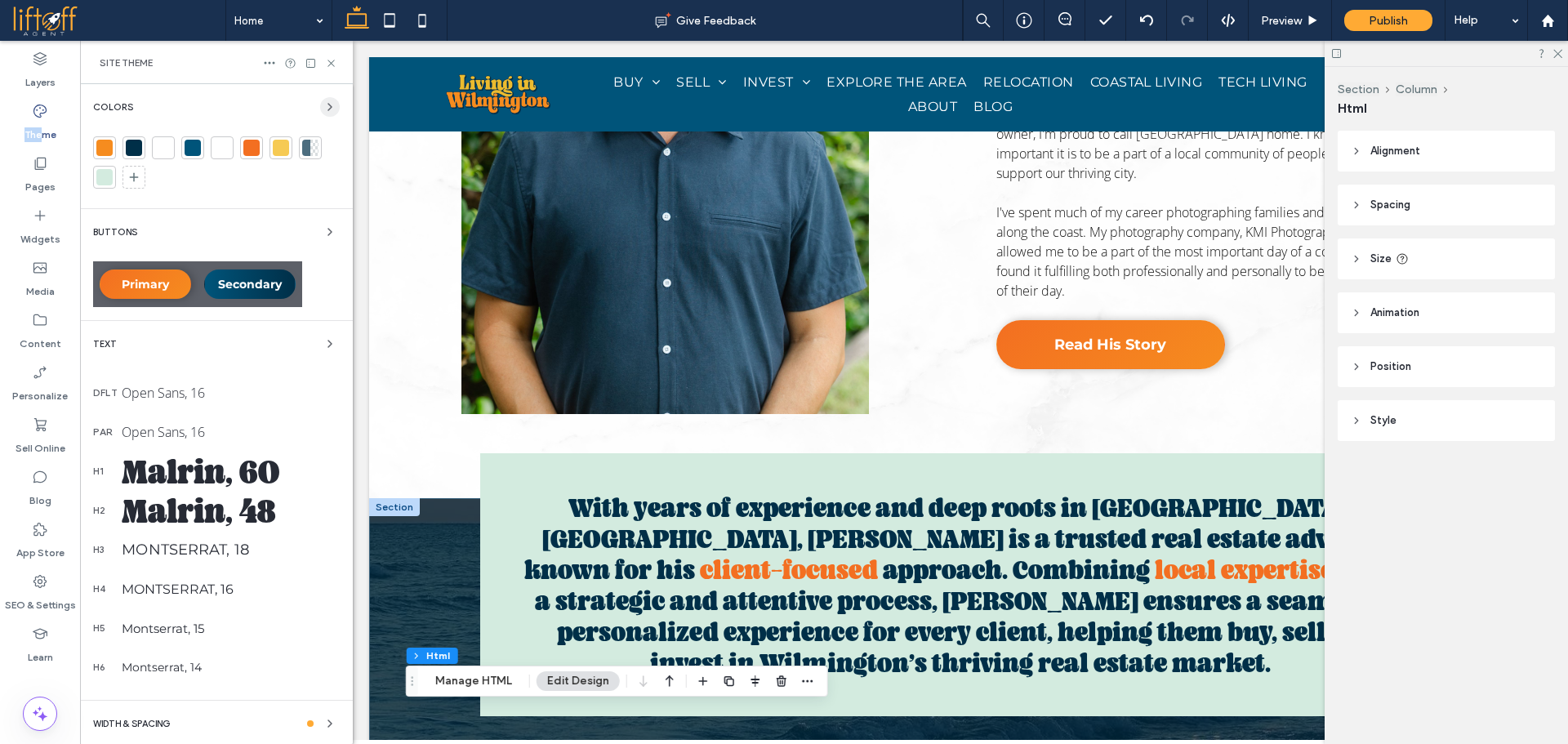
click at [328, 104] on span "button" at bounding box center [330, 106] width 20 height 20
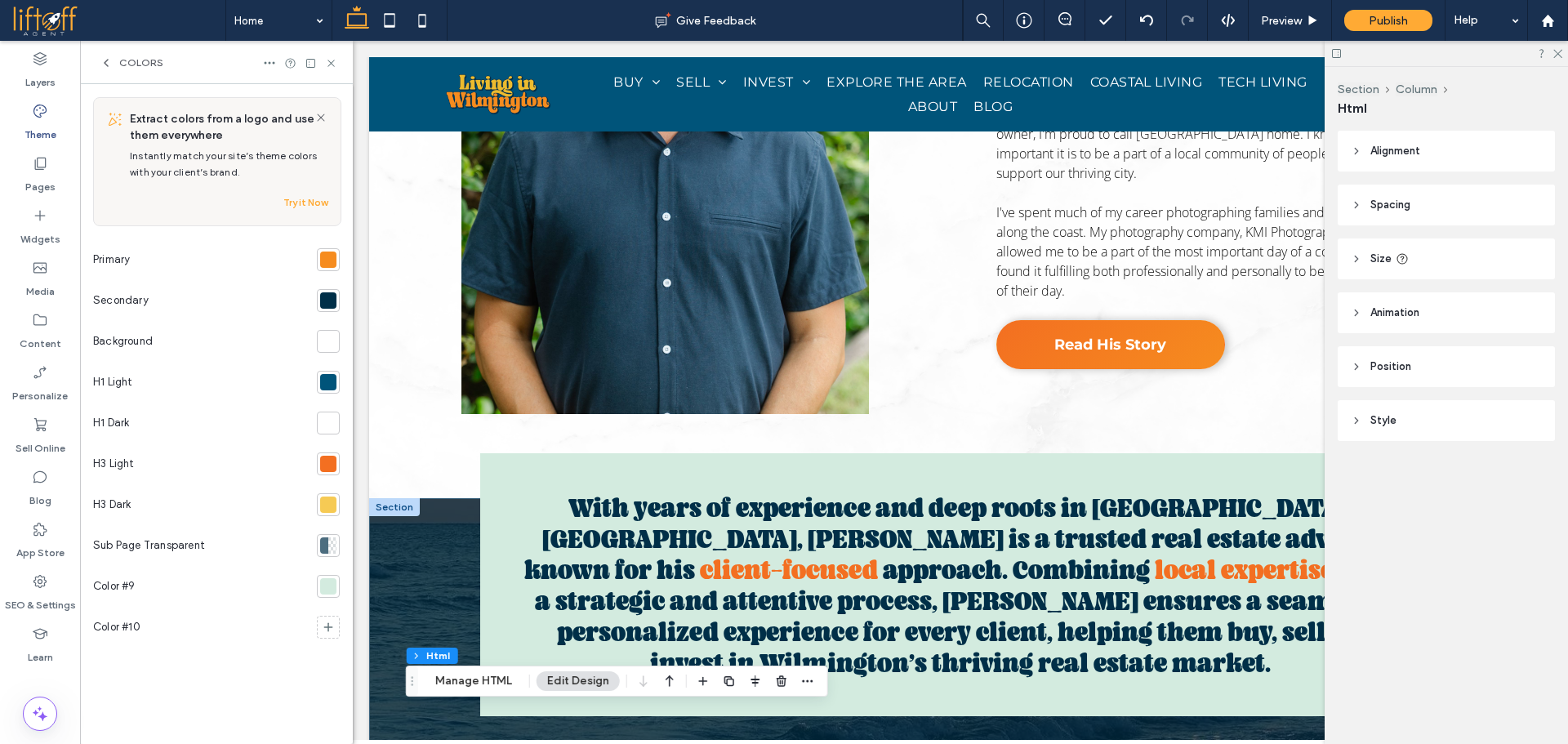
click at [327, 262] on div at bounding box center [328, 260] width 17 height 17
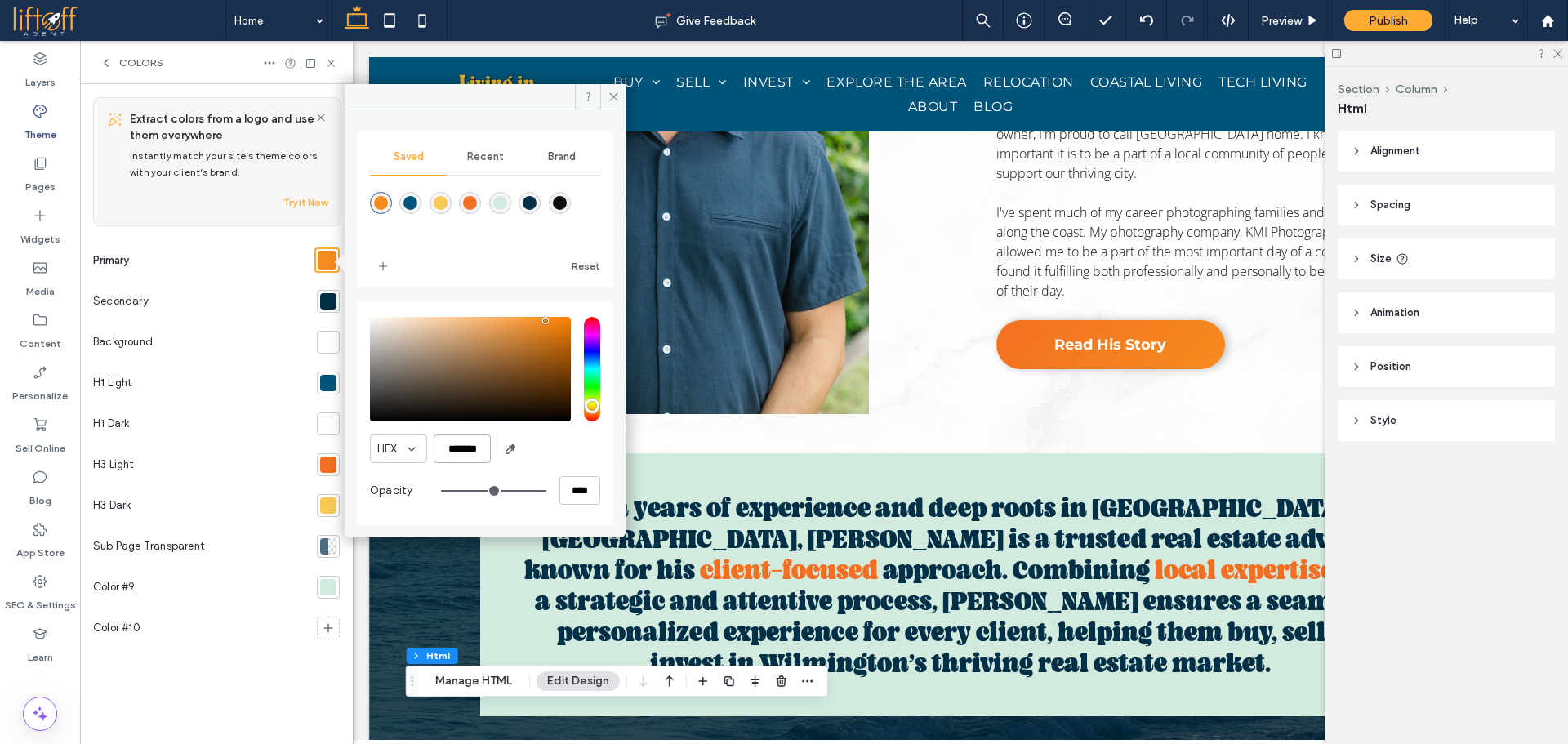
click at [455, 449] on input "*******" at bounding box center [462, 448] width 58 height 28
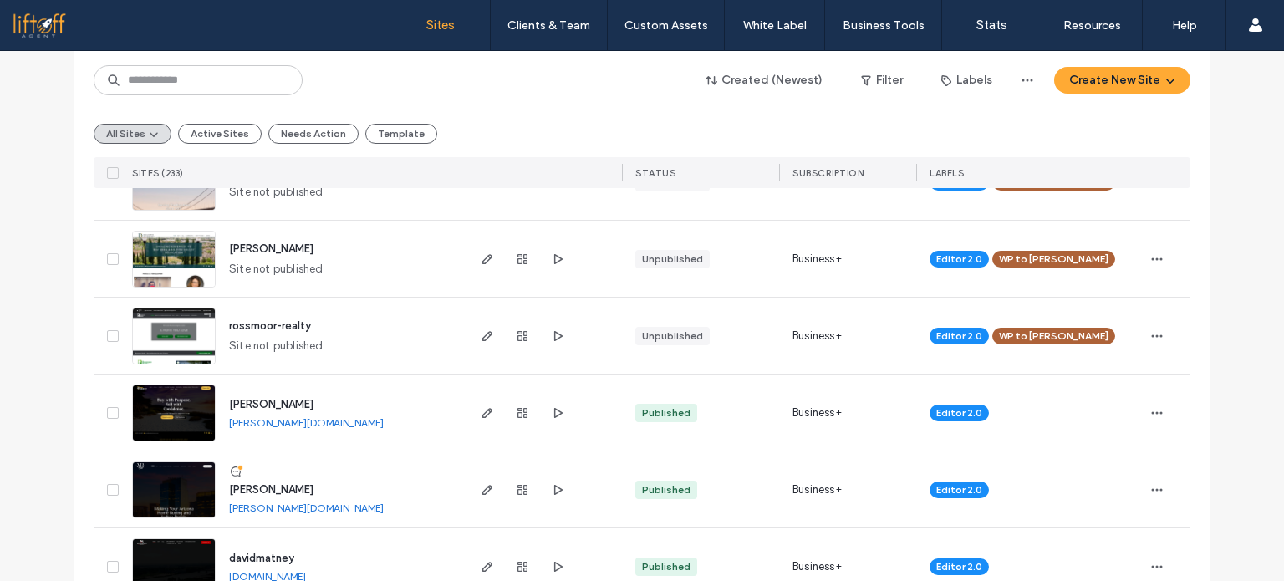
scroll to position [928, 0]
